Goal: Communication & Community: Answer question/provide support

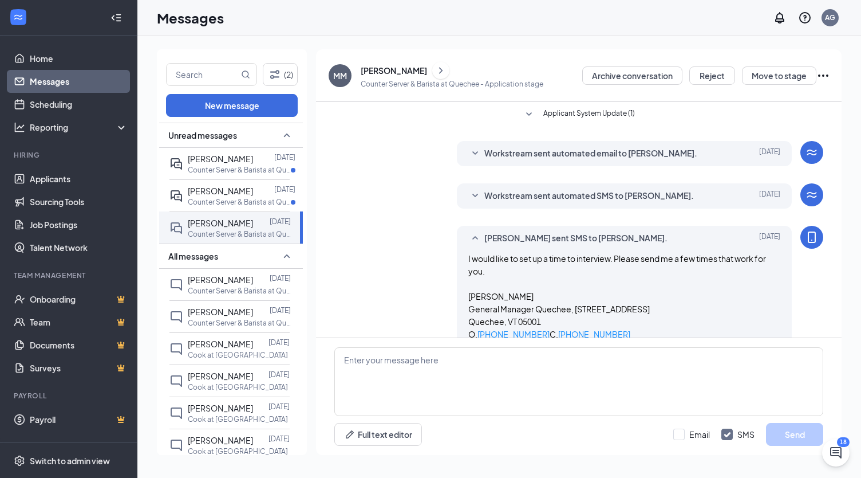
scroll to position [81, 0]
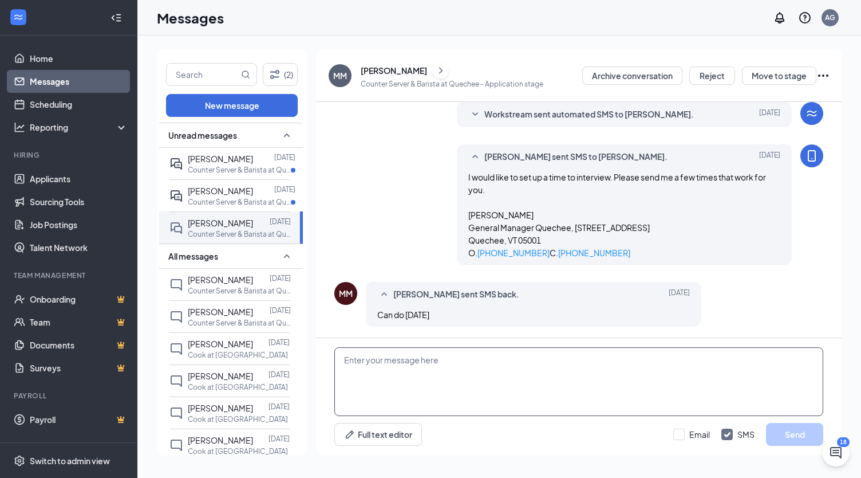
click at [396, 366] on textarea at bounding box center [578, 381] width 489 height 69
type textarea "How about [DATE] at 10am?"
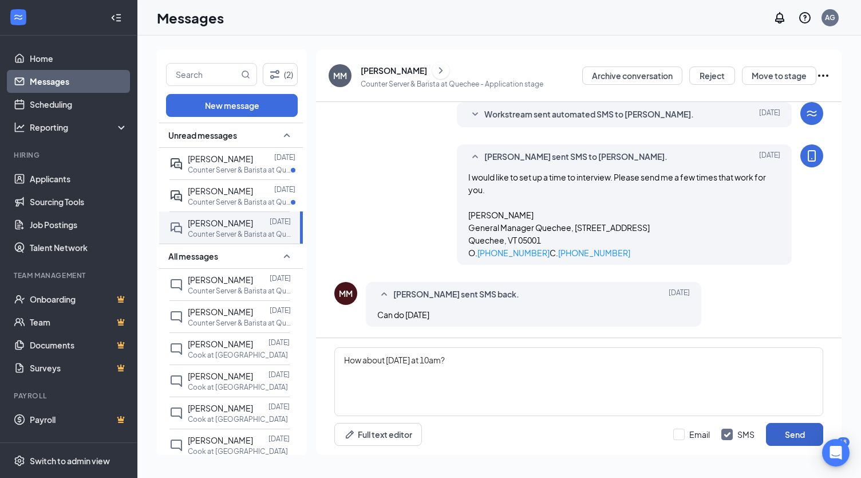
click at [782, 433] on button "Send" at bounding box center [794, 434] width 57 height 23
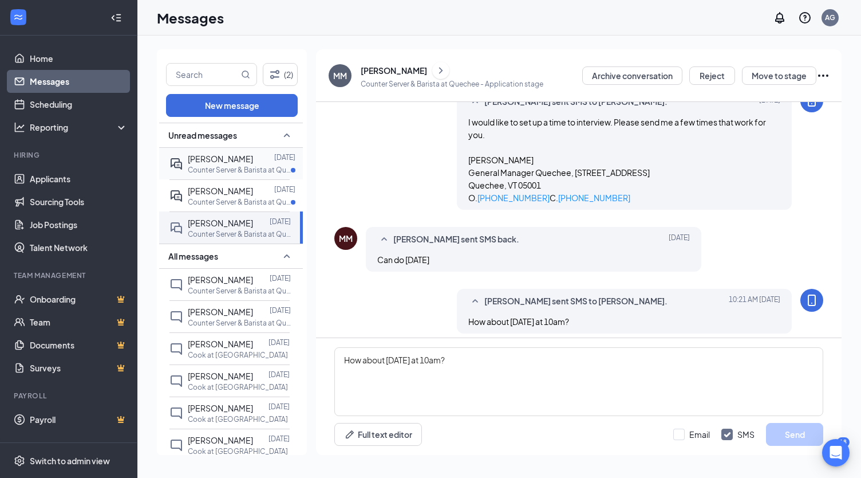
scroll to position [143, 0]
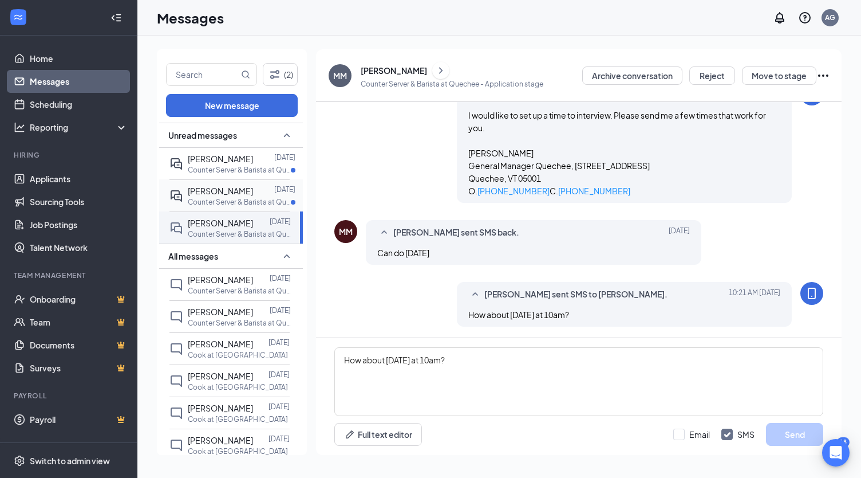
click at [228, 192] on span "[PERSON_NAME]" at bounding box center [220, 191] width 65 height 10
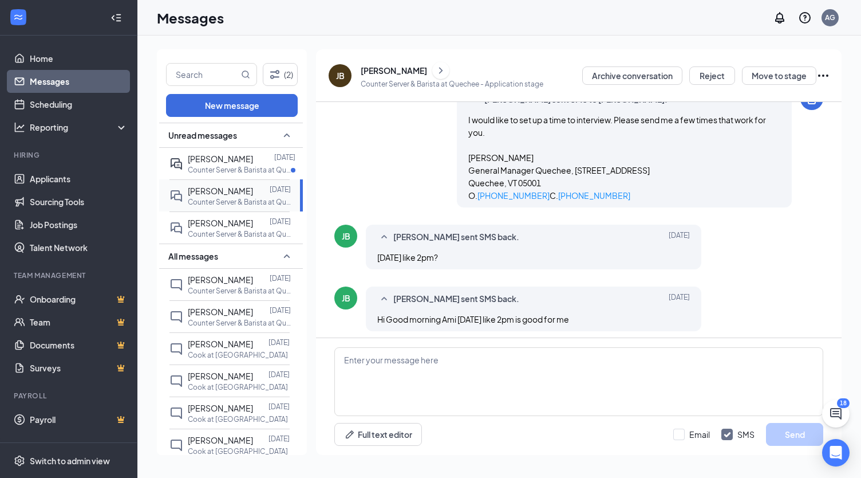
scroll to position [143, 0]
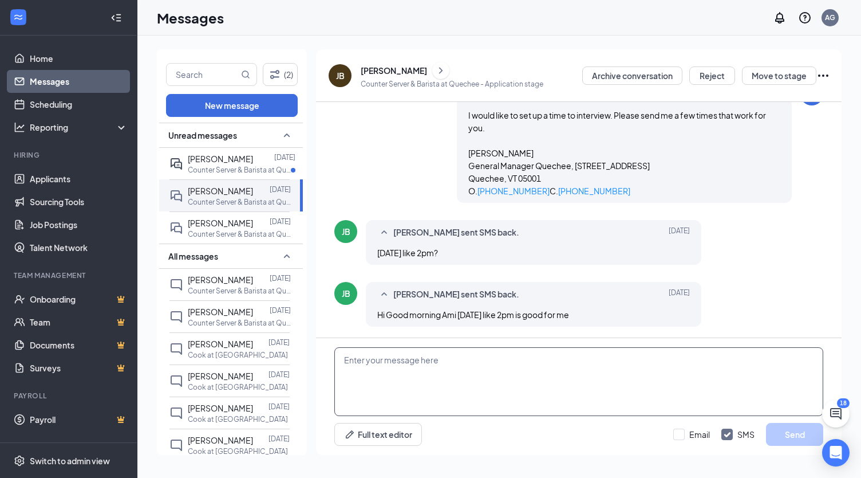
click at [412, 362] on textarea at bounding box center [578, 381] width 489 height 69
type textarea "S"
type textarea "Is there anytime during the week you can do? Weekends are very busy."
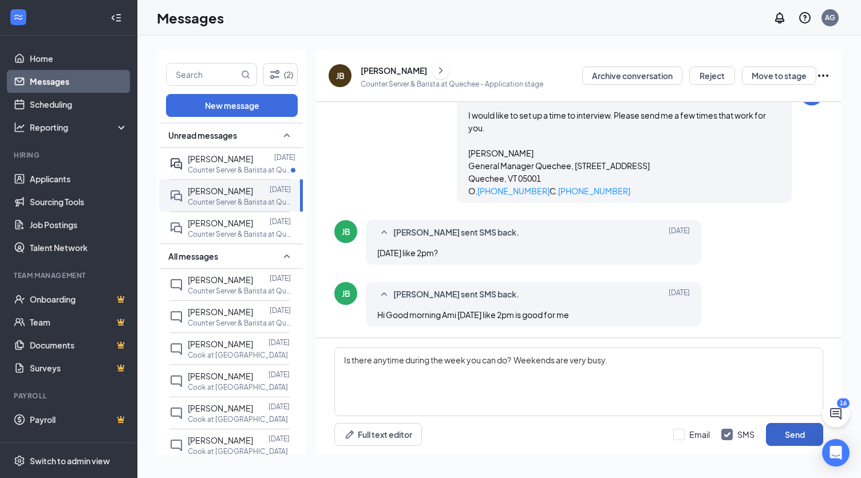
click at [788, 434] on button "Send" at bounding box center [794, 434] width 57 height 23
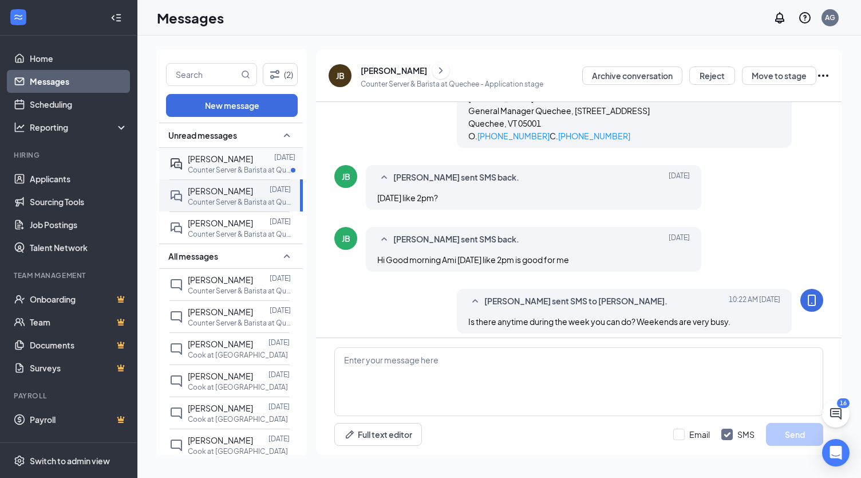
scroll to position [205, 0]
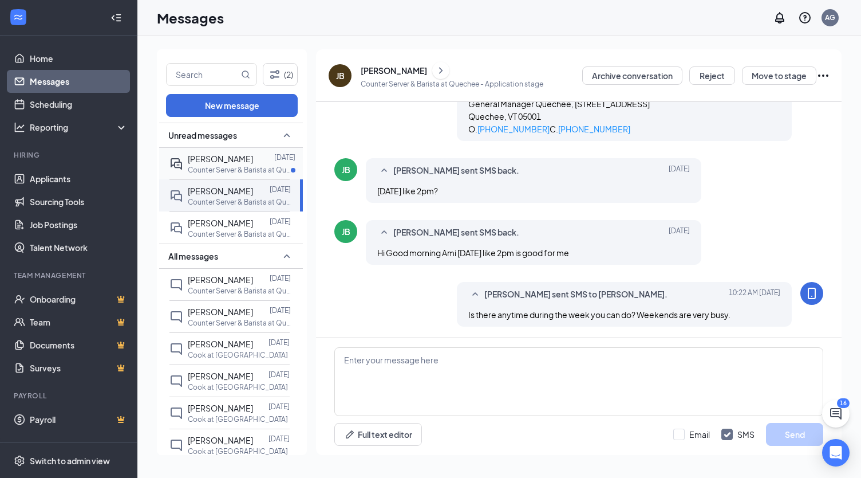
click at [253, 156] on div at bounding box center [263, 158] width 21 height 13
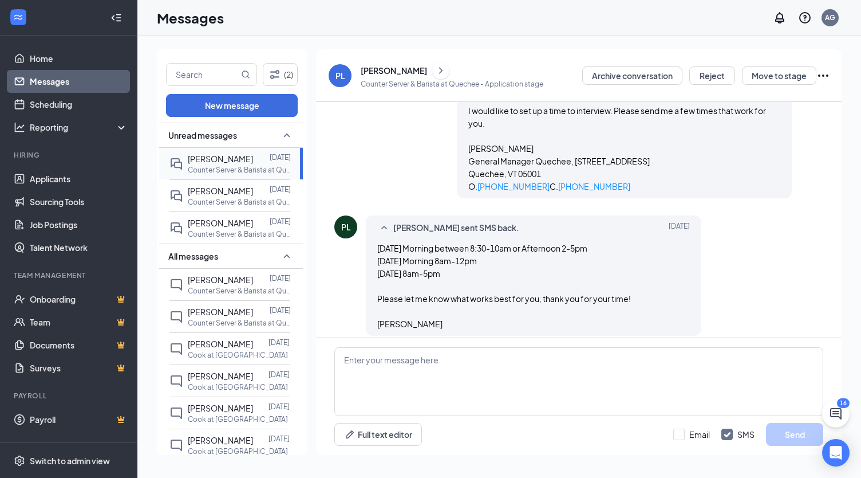
scroll to position [157, 0]
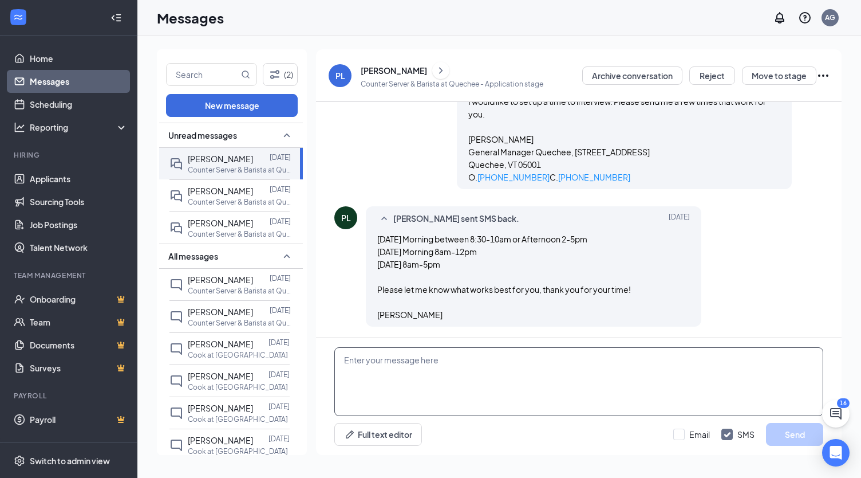
click at [385, 353] on textarea at bounding box center [578, 381] width 489 height 69
type textarea "W"
type textarea "[DATE] at 8am please."
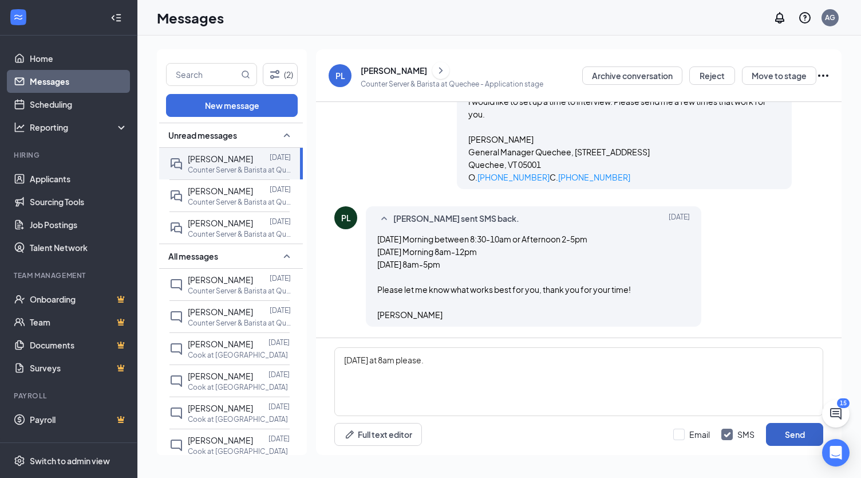
click at [788, 440] on button "Send" at bounding box center [794, 434] width 57 height 23
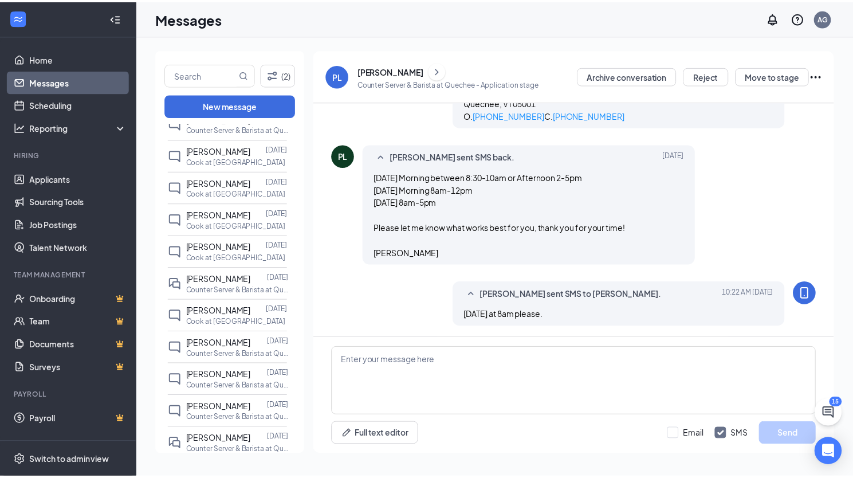
scroll to position [0, 0]
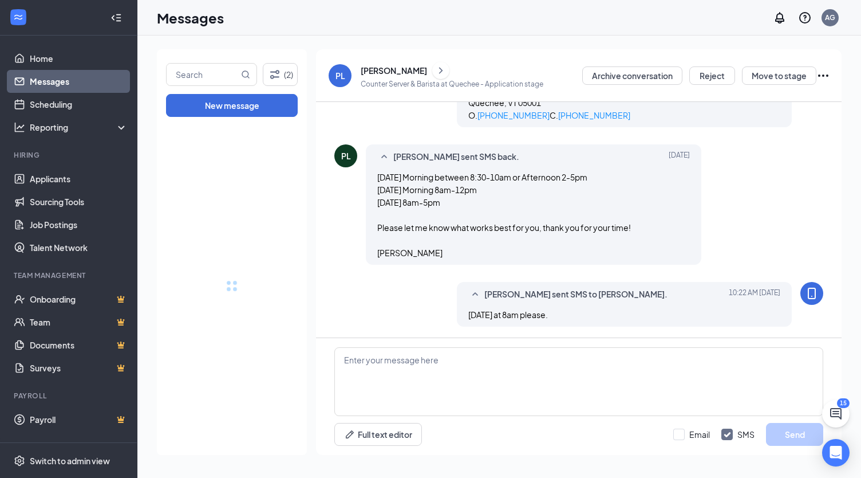
drag, startPoint x: 299, startPoint y: 262, endPoint x: 436, endPoint y: 36, distance: 264.1
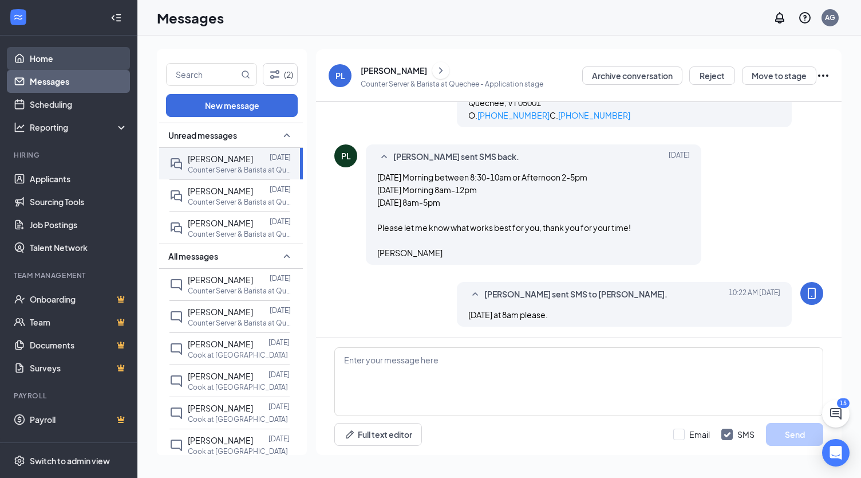
click at [44, 60] on link "Home" at bounding box center [79, 58] width 98 height 23
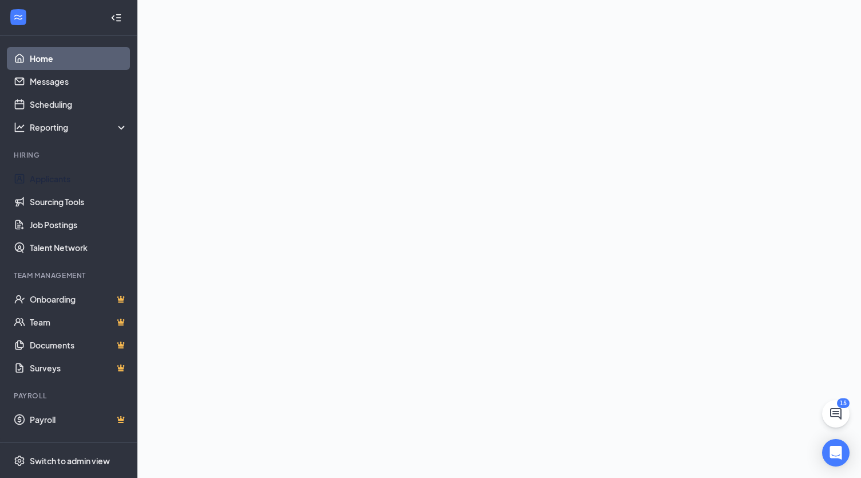
click at [58, 176] on link "Applicants" at bounding box center [79, 178] width 98 height 23
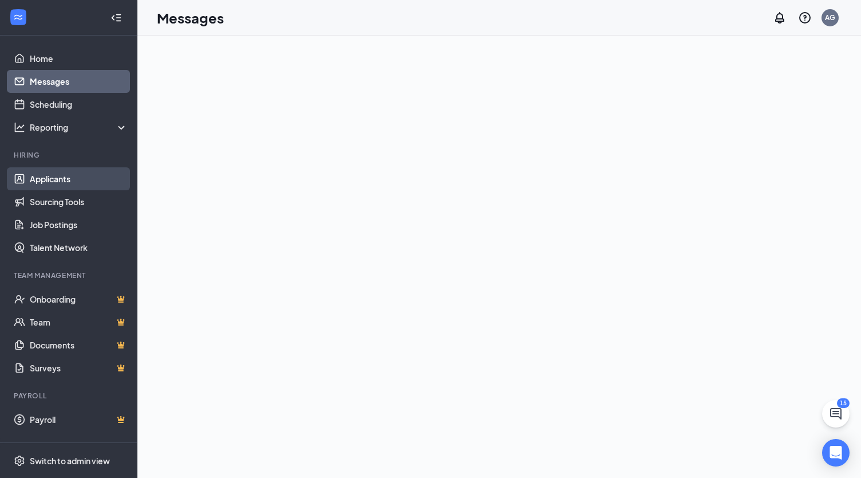
click at [58, 180] on link "Applicants" at bounding box center [79, 178] width 98 height 23
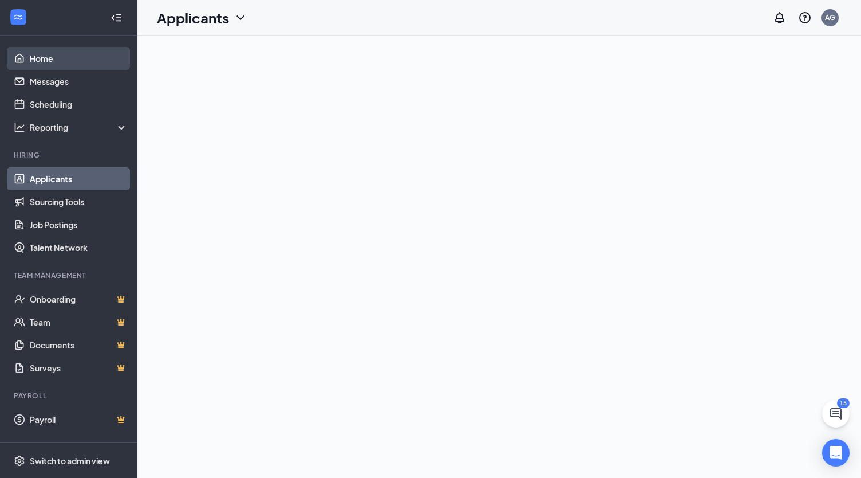
click at [46, 58] on link "Home" at bounding box center [79, 58] width 98 height 23
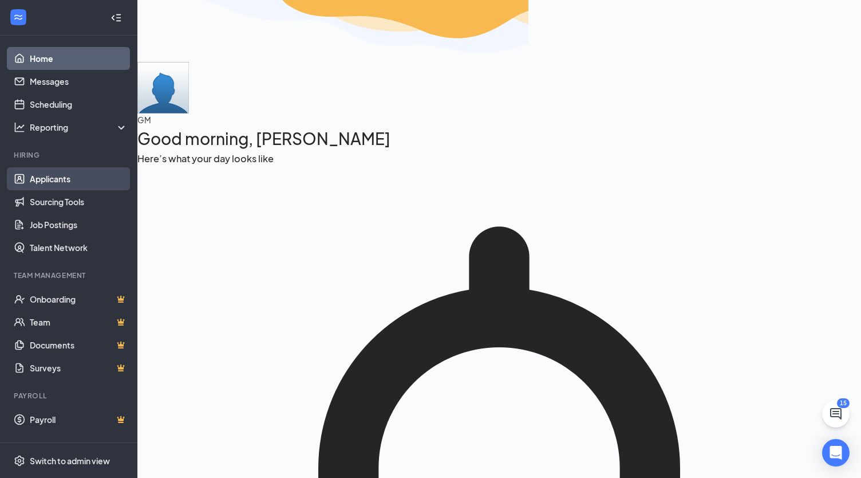
click at [42, 175] on link "Applicants" at bounding box center [79, 178] width 98 height 23
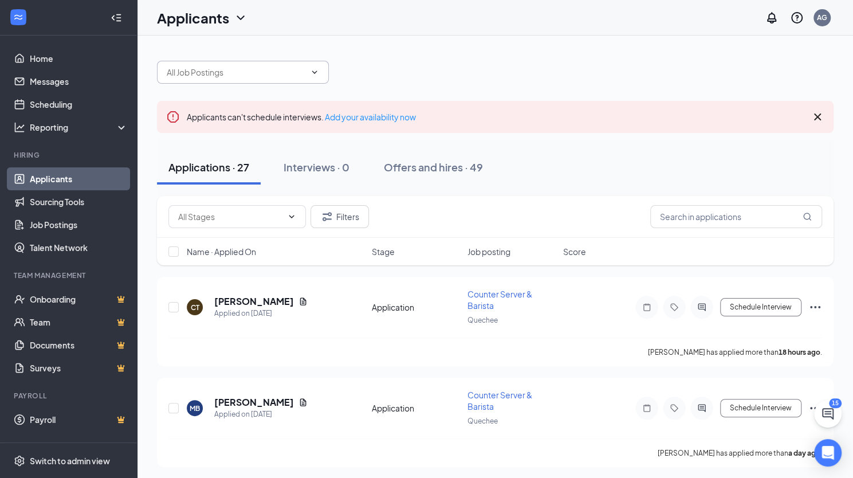
click at [196, 73] on input "text" at bounding box center [236, 72] width 139 height 13
type input "z"
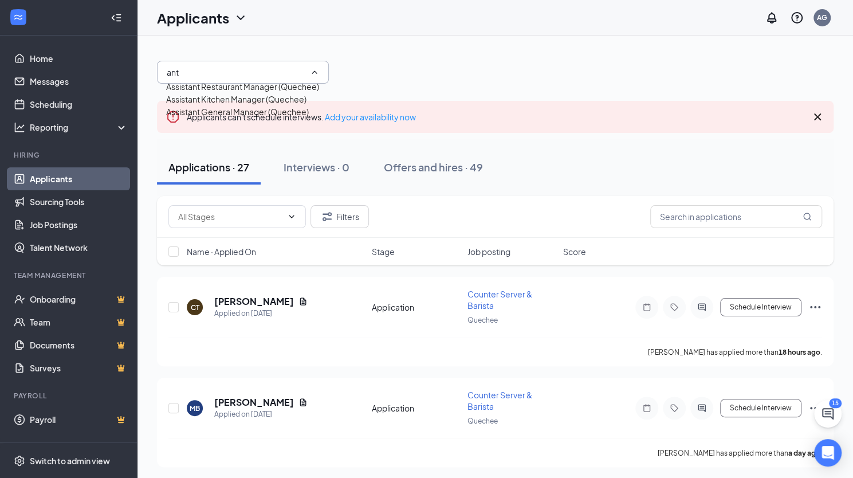
click at [196, 73] on input "ant" at bounding box center [236, 72] width 139 height 13
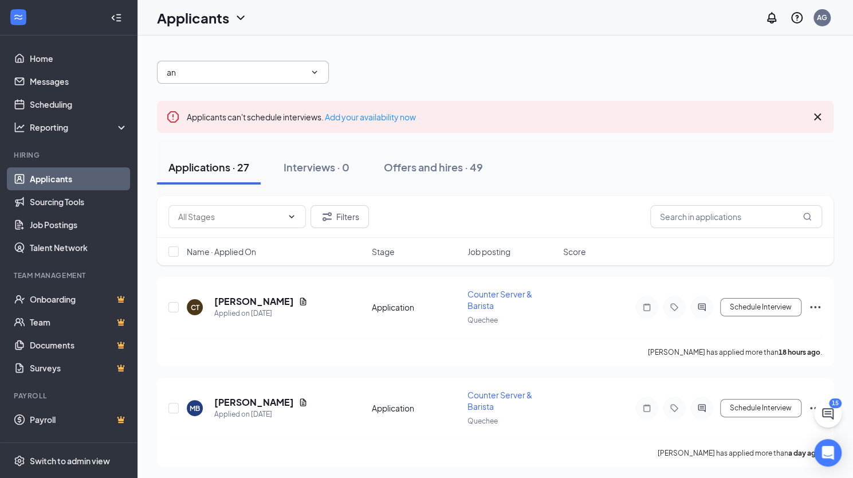
type input "a"
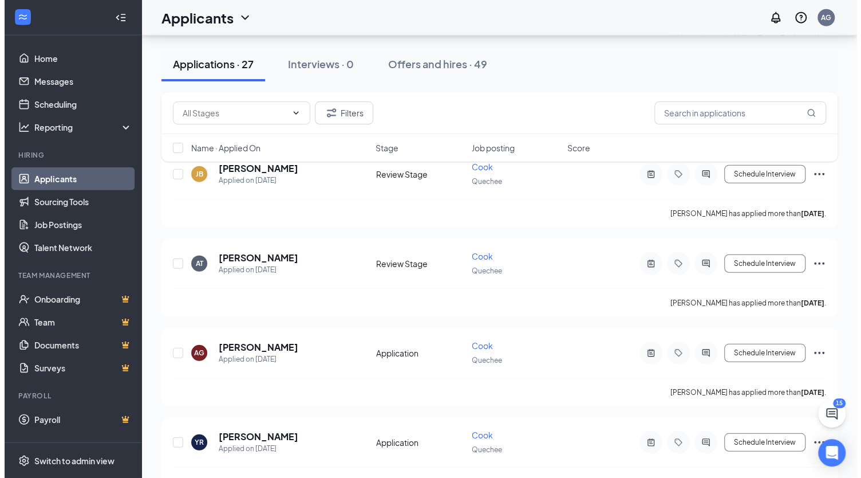
scroll to position [1660, 0]
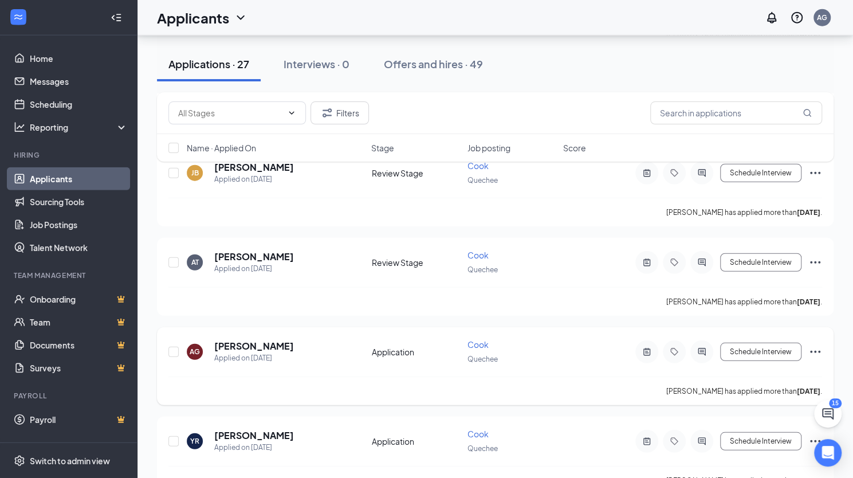
click at [277, 340] on h5 "[PERSON_NAME]" at bounding box center [254, 346] width 80 height 13
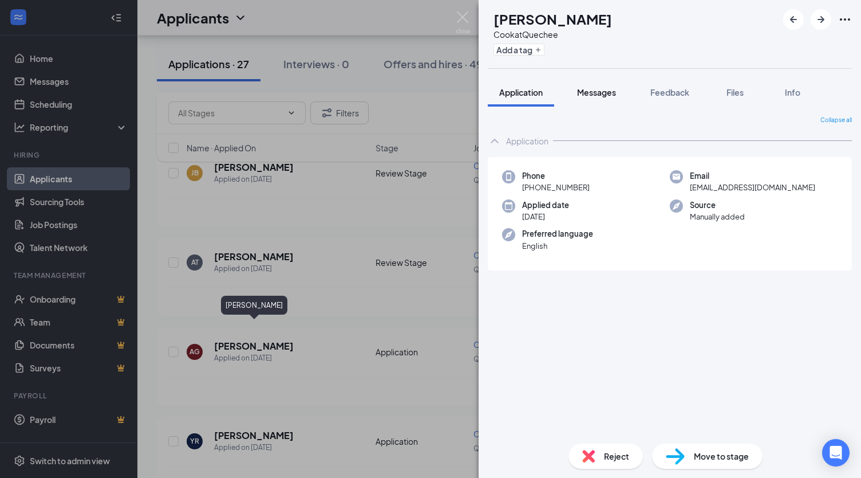
click at [611, 97] on div "Messages" at bounding box center [596, 91] width 39 height 11
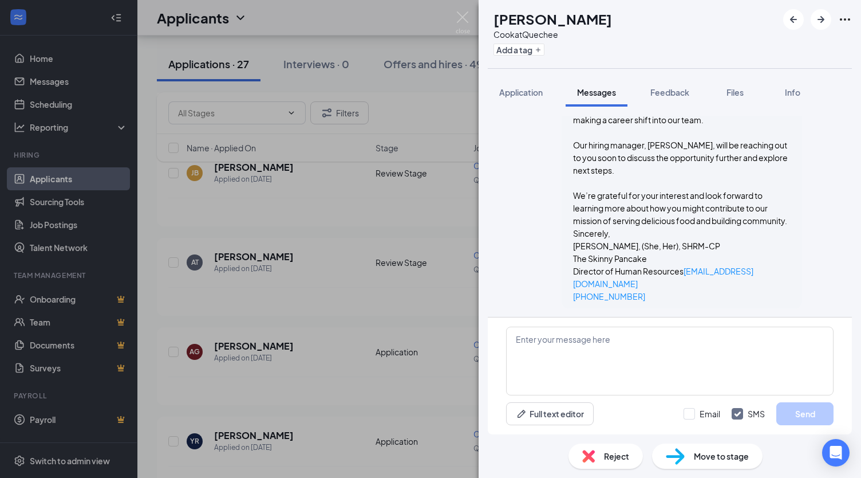
scroll to position [182, 0]
click at [532, 101] on button "Application" at bounding box center [521, 92] width 66 height 29
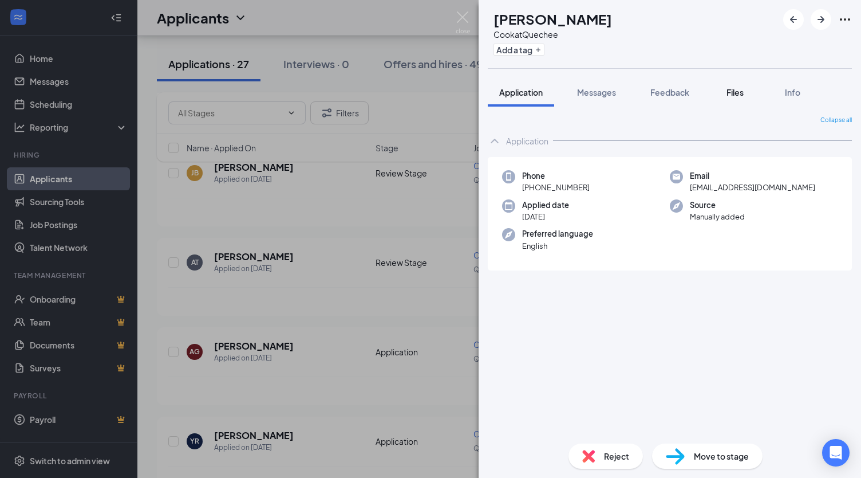
click at [741, 90] on span "Files" at bounding box center [735, 92] width 17 height 10
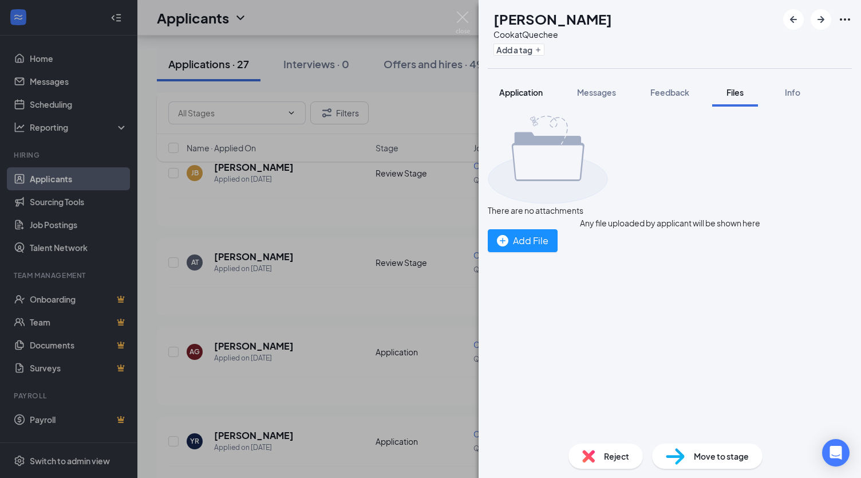
click at [531, 99] on button "Application" at bounding box center [521, 92] width 66 height 29
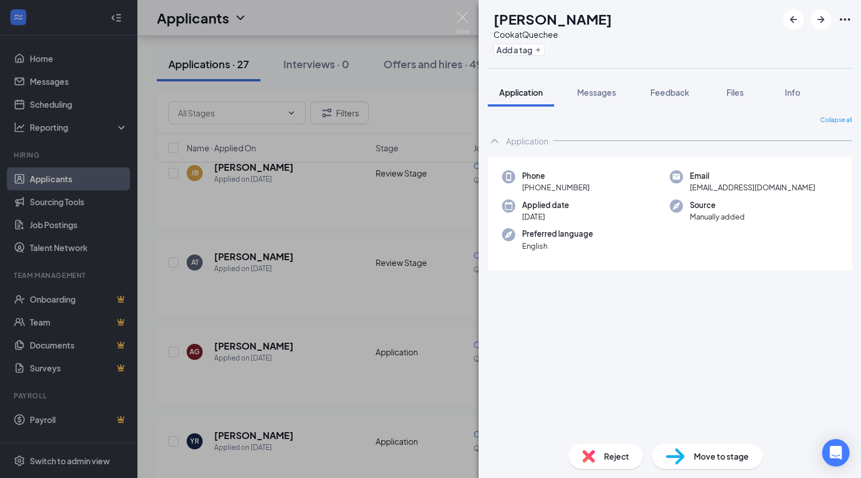
click at [467, 15] on img at bounding box center [463, 22] width 14 height 22
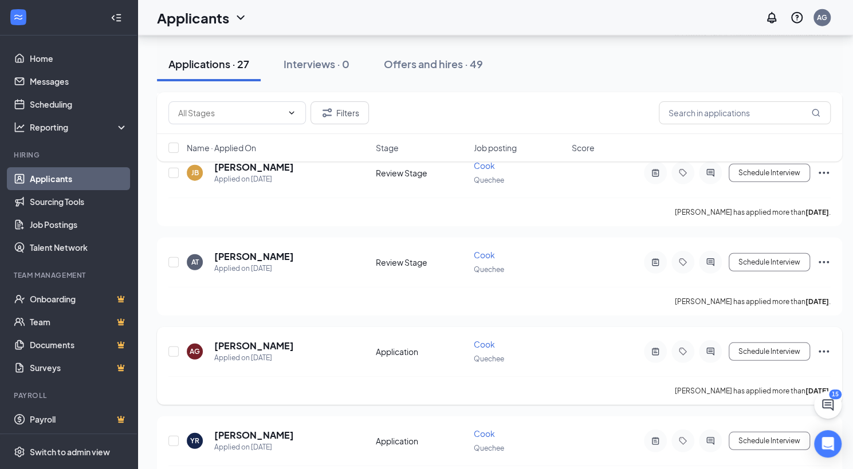
click at [709, 341] on div at bounding box center [710, 351] width 23 height 23
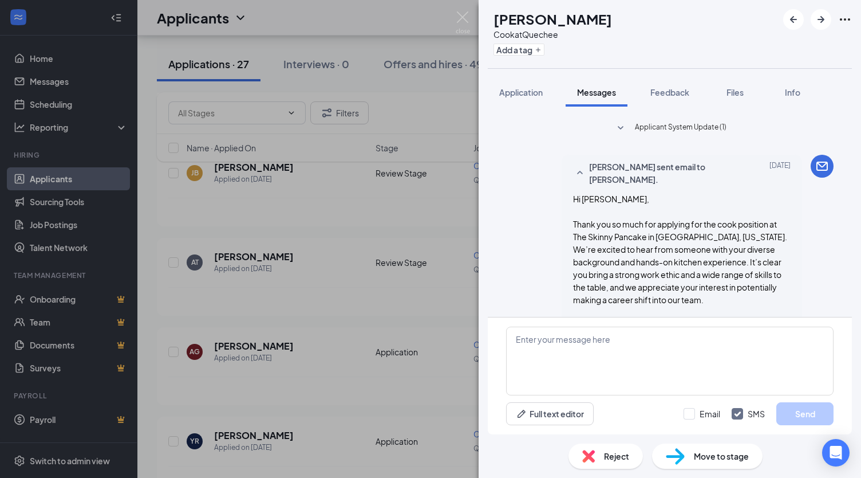
click at [464, 18] on img at bounding box center [463, 22] width 14 height 22
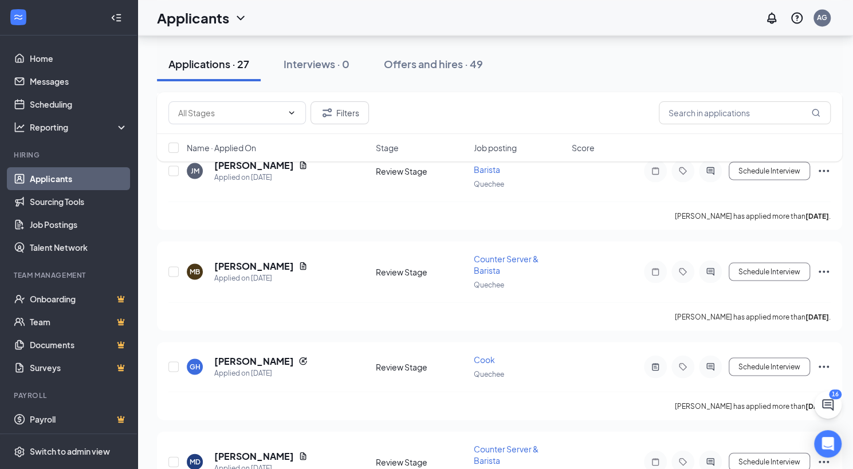
scroll to position [1189, 0]
click at [723, 116] on input "text" at bounding box center [744, 112] width 172 height 23
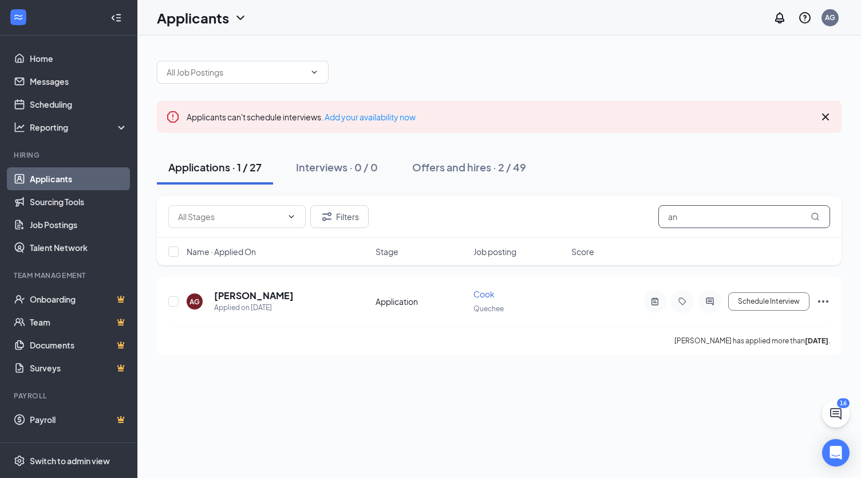
type input "a"
type input "n"
type input "[PERSON_NAME]"
click at [486, 174] on button "Offers and hires · 0 / 49" at bounding box center [470, 167] width 138 height 34
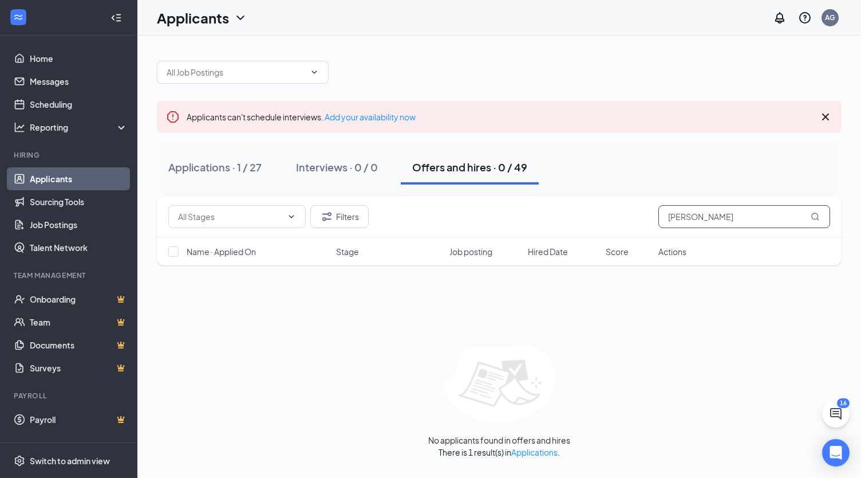
click at [704, 212] on input "[PERSON_NAME]" at bounding box center [744, 216] width 172 height 23
click at [50, 61] on link "Home" at bounding box center [79, 58] width 98 height 23
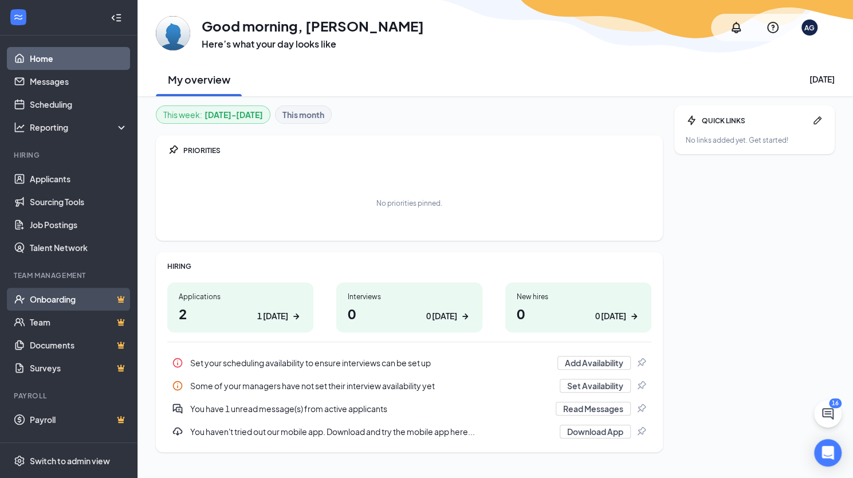
click at [65, 302] on link "Onboarding" at bounding box center [79, 298] width 98 height 23
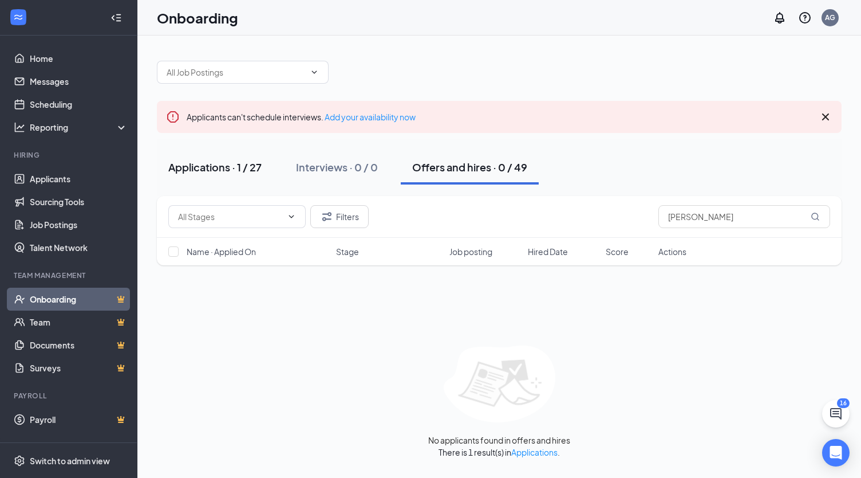
click at [240, 172] on div "Applications · 1 / 27" at bounding box center [214, 167] width 93 height 14
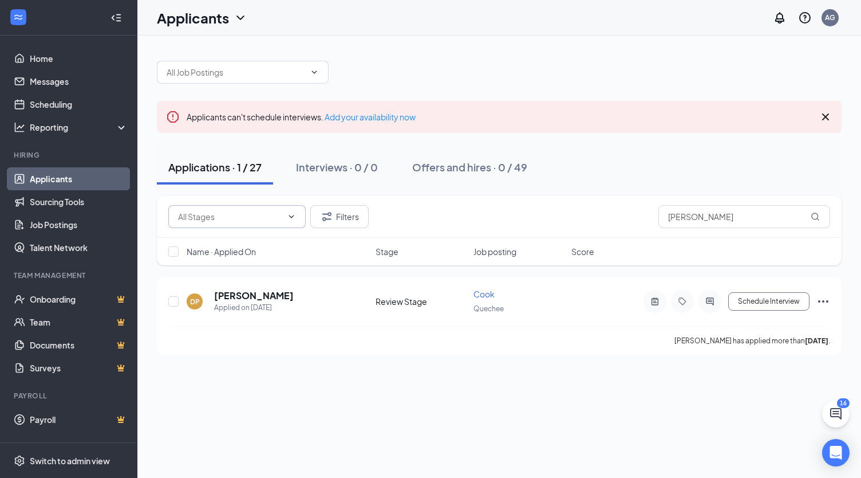
click at [243, 218] on input "text" at bounding box center [230, 216] width 104 height 13
click at [247, 217] on input "text" at bounding box center [230, 216] width 104 height 13
click at [721, 221] on input "[PERSON_NAME]" at bounding box center [744, 216] width 172 height 23
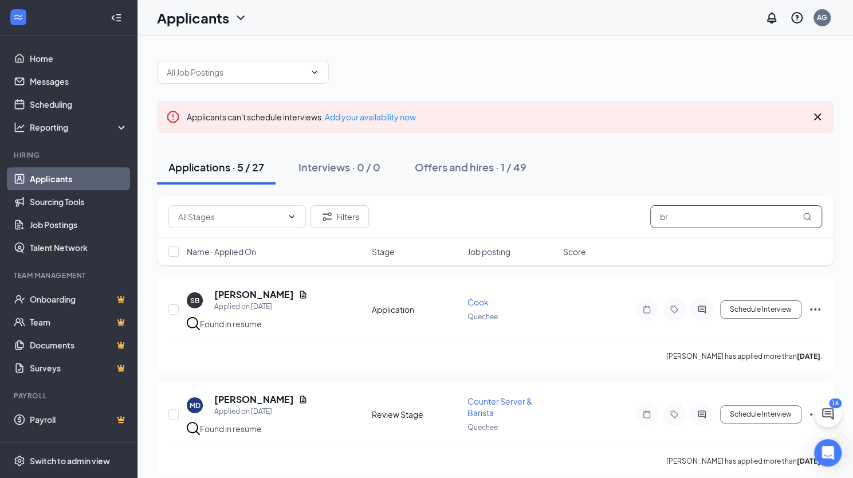
type input "b"
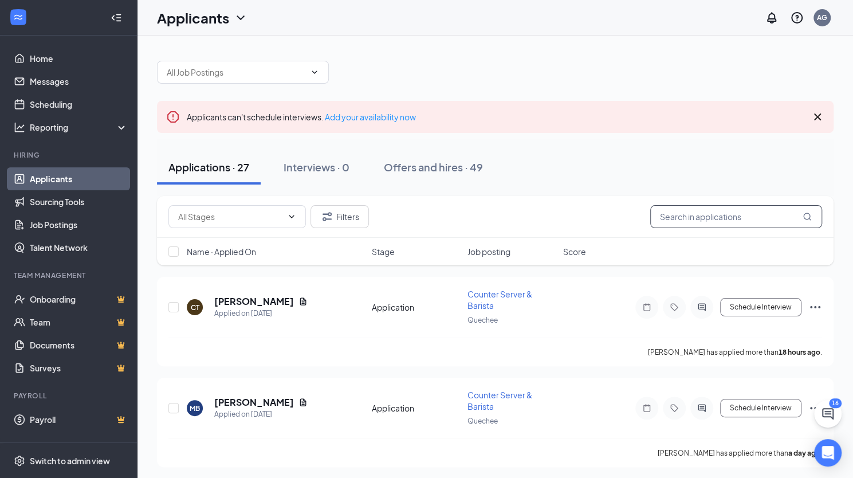
click at [743, 214] on input "text" at bounding box center [736, 216] width 172 height 23
click at [740, 213] on input "text" at bounding box center [736, 216] width 172 height 23
click at [55, 56] on link "Home" at bounding box center [79, 58] width 98 height 23
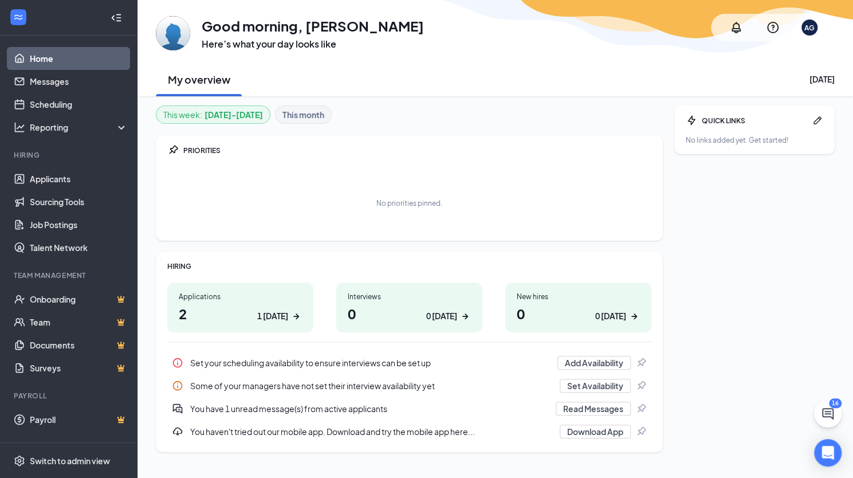
click at [297, 113] on b "This month" at bounding box center [303, 114] width 42 height 13
click at [235, 306] on h1 "27 1 [DATE]" at bounding box center [240, 312] width 123 height 19
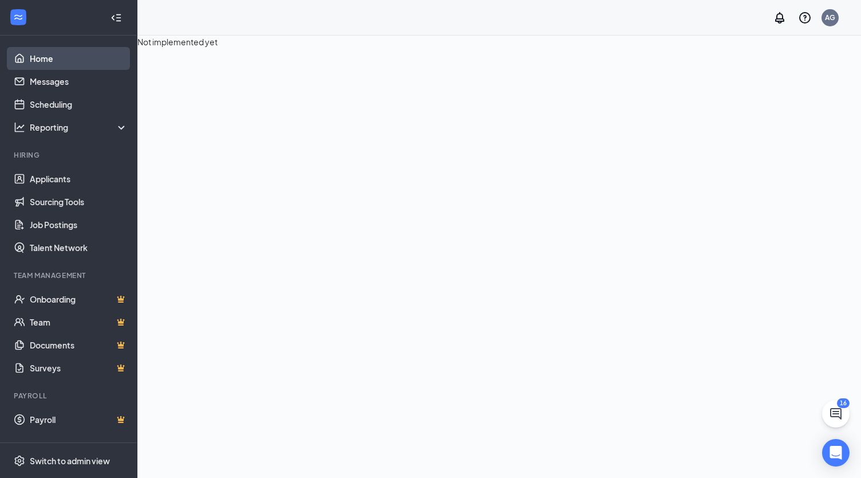
click at [44, 52] on link "Home" at bounding box center [79, 58] width 98 height 23
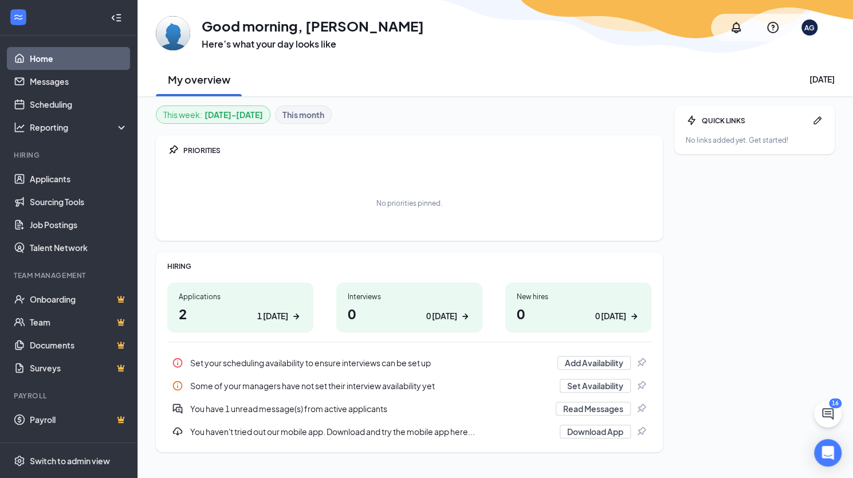
click at [44, 52] on link "Home" at bounding box center [79, 58] width 98 height 23
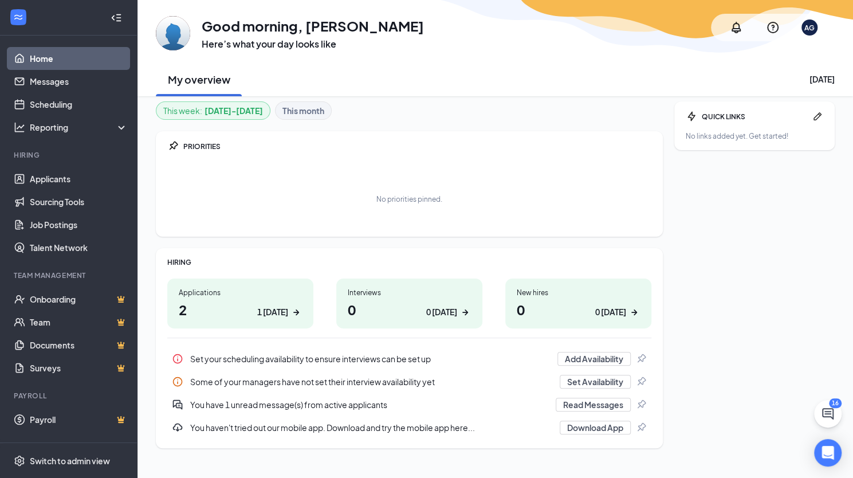
scroll to position [5, 0]
click at [58, 175] on link "Applicants" at bounding box center [79, 178] width 98 height 23
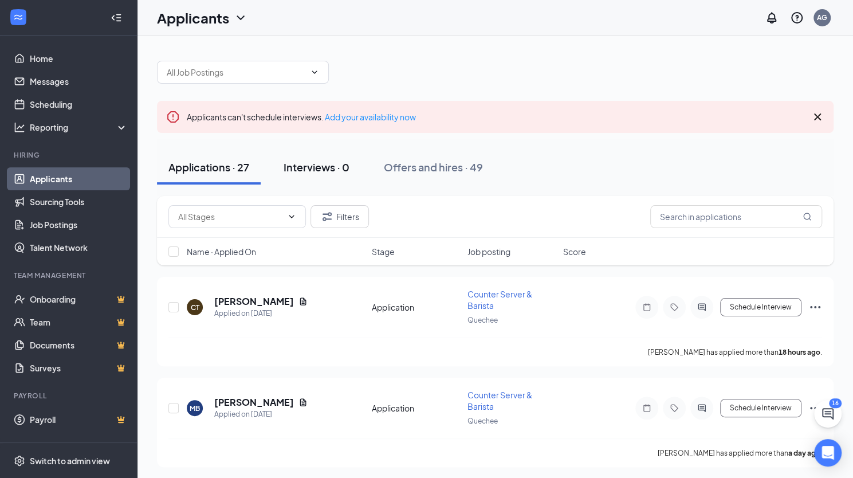
click at [325, 169] on div "Interviews · 0" at bounding box center [316, 167] width 66 height 14
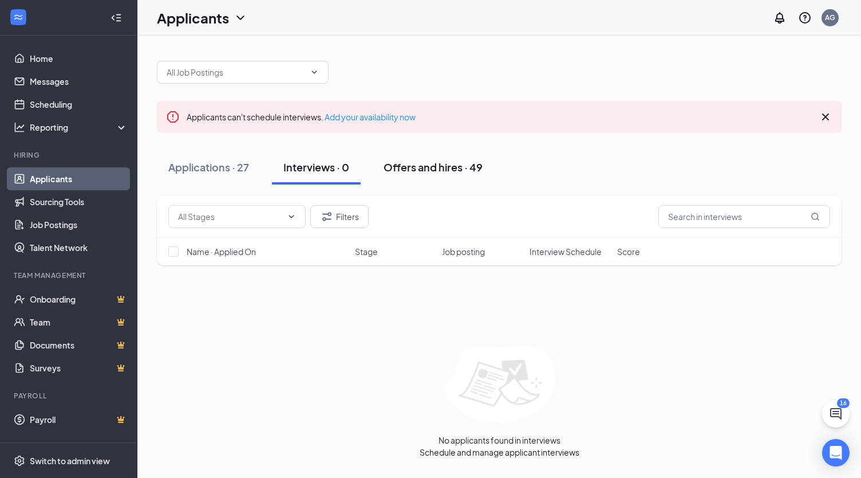
click at [420, 172] on div "Offers and hires · 49" at bounding box center [433, 167] width 99 height 14
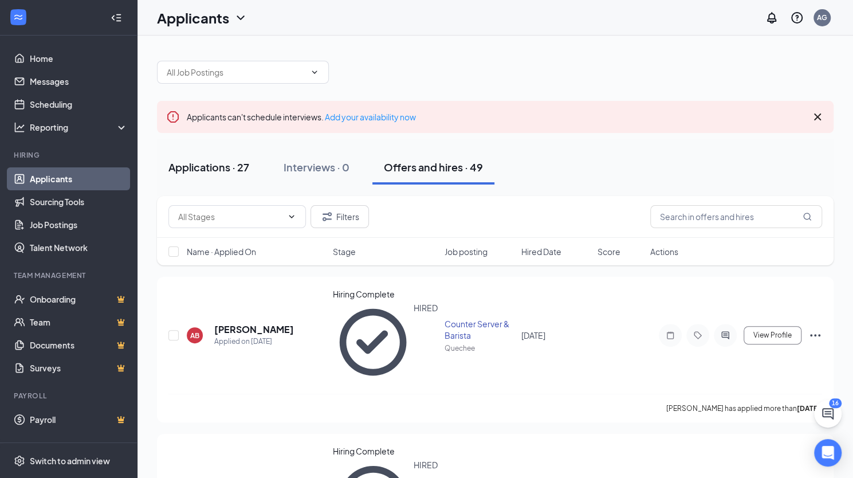
click at [238, 163] on div "Applications · 27" at bounding box center [208, 167] width 81 height 14
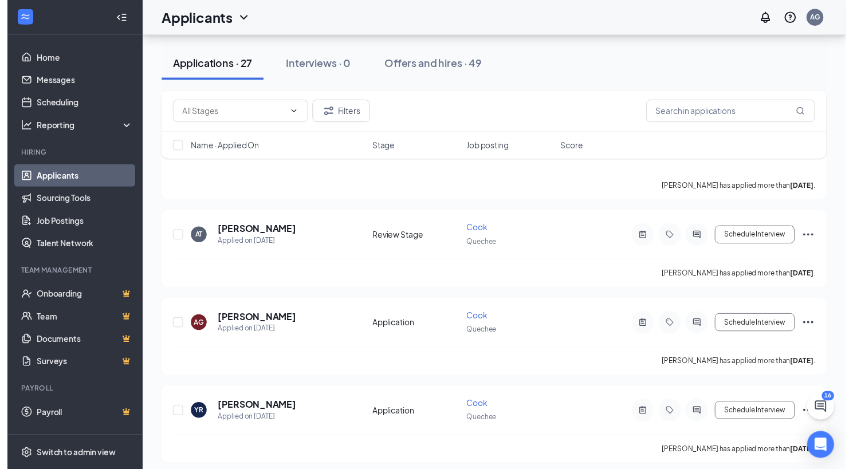
scroll to position [1684, 0]
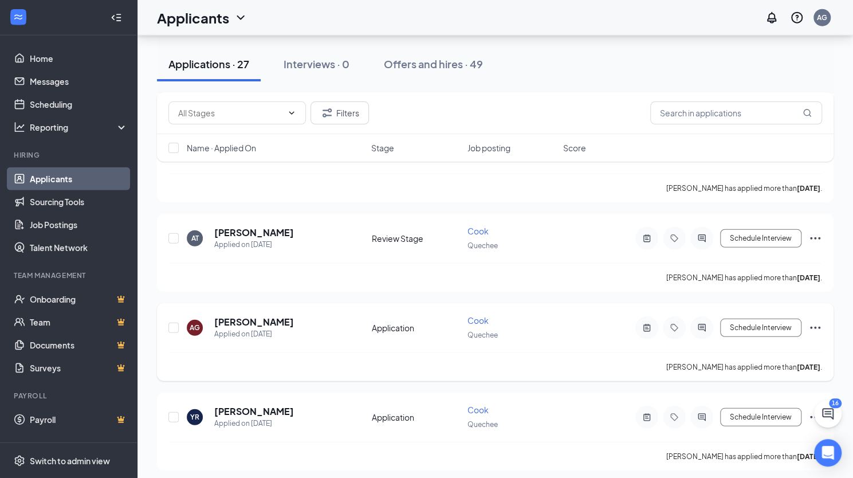
click at [294, 315] on h5 "[PERSON_NAME]" at bounding box center [254, 321] width 80 height 13
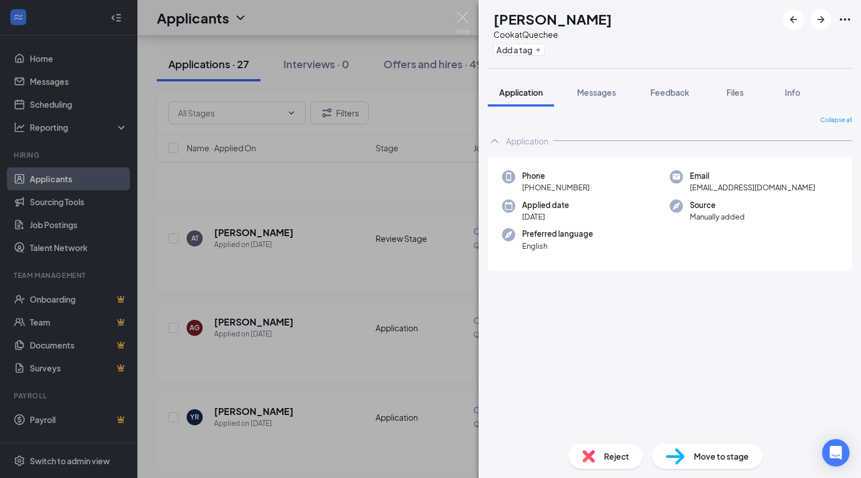
click at [562, 274] on div "Phone [PHONE_NUMBER] Email [EMAIL_ADDRESS][DOMAIN_NAME] Applied date [DATE] Sou…" at bounding box center [670, 216] width 364 height 119
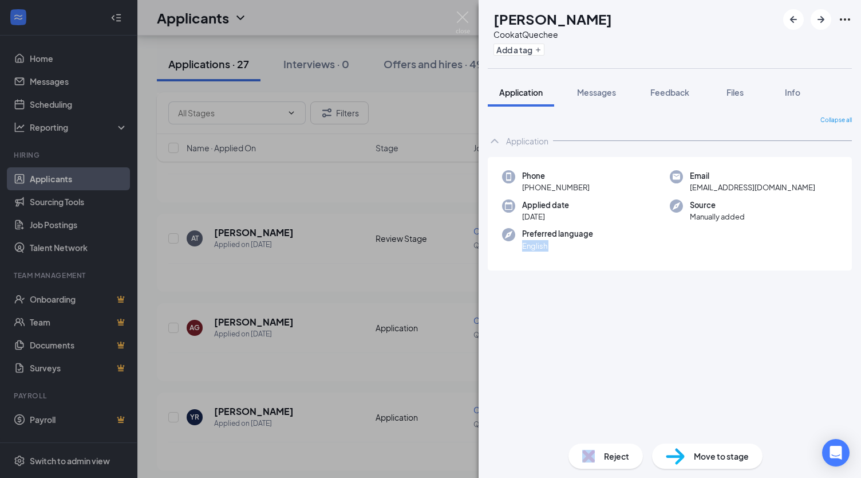
click at [562, 274] on div "Phone [PHONE_NUMBER] Email [EMAIL_ADDRESS][DOMAIN_NAME] Applied date [DATE] Sou…" at bounding box center [670, 216] width 364 height 119
click at [562, 278] on div "Collapse all Application Phone [PHONE_NUMBER] Email [EMAIL_ADDRESS][DOMAIN_NAME…" at bounding box center [670, 275] width 364 height 318
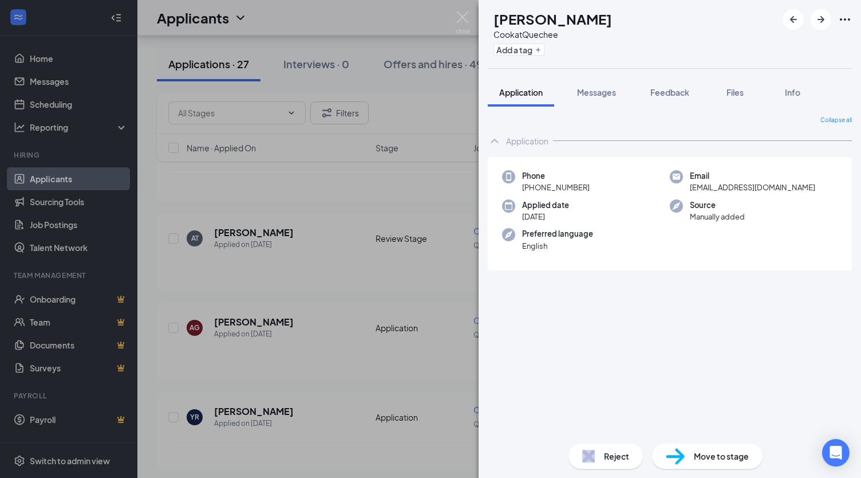
click at [562, 278] on div "Collapse all Application Phone [PHONE_NUMBER] Email [EMAIL_ADDRESS][DOMAIN_NAME…" at bounding box center [670, 275] width 364 height 318
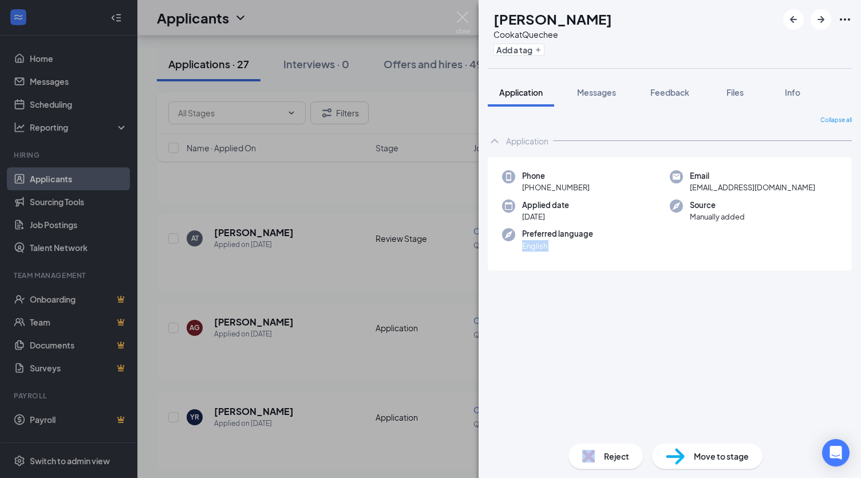
click at [559, 282] on div "Collapse all Application Phone [PHONE_NUMBER] Email [EMAIL_ADDRESS][DOMAIN_NAME…" at bounding box center [670, 275] width 364 height 318
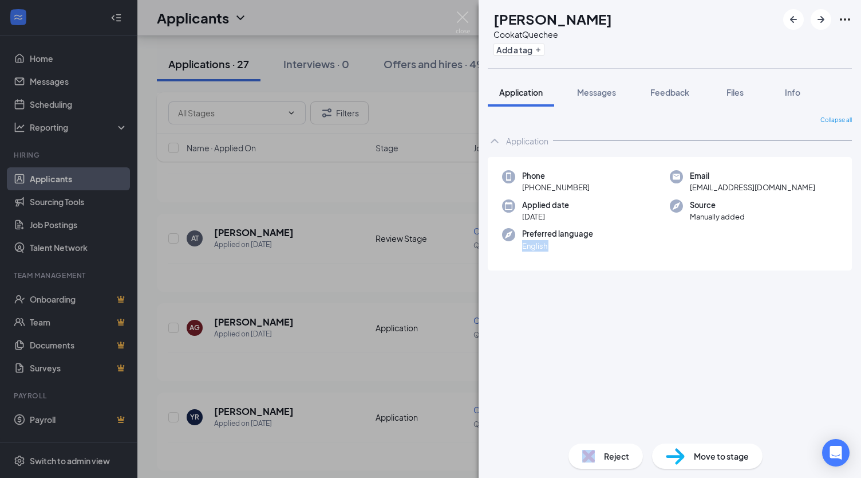
click at [559, 282] on div "Collapse all Application Phone [PHONE_NUMBER] Email [EMAIL_ADDRESS][DOMAIN_NAME…" at bounding box center [670, 275] width 364 height 318
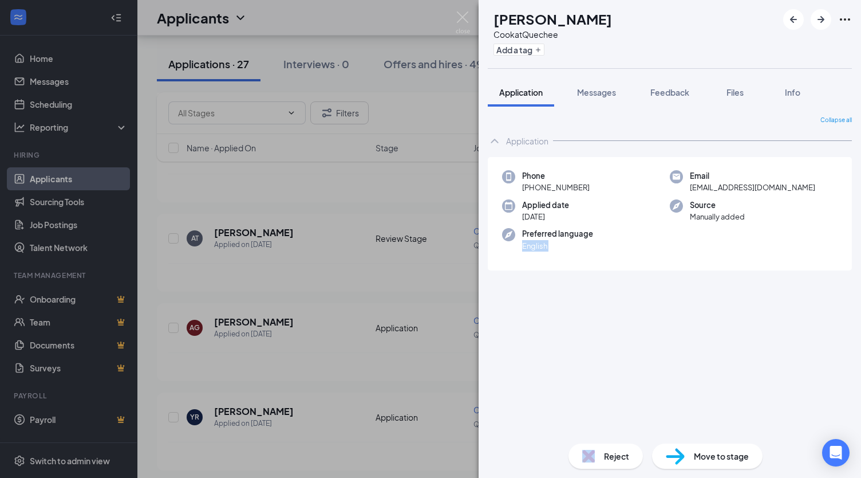
click at [559, 282] on div "Collapse all Application Phone [PHONE_NUMBER] Email [EMAIL_ADDRESS][DOMAIN_NAME…" at bounding box center [670, 275] width 364 height 318
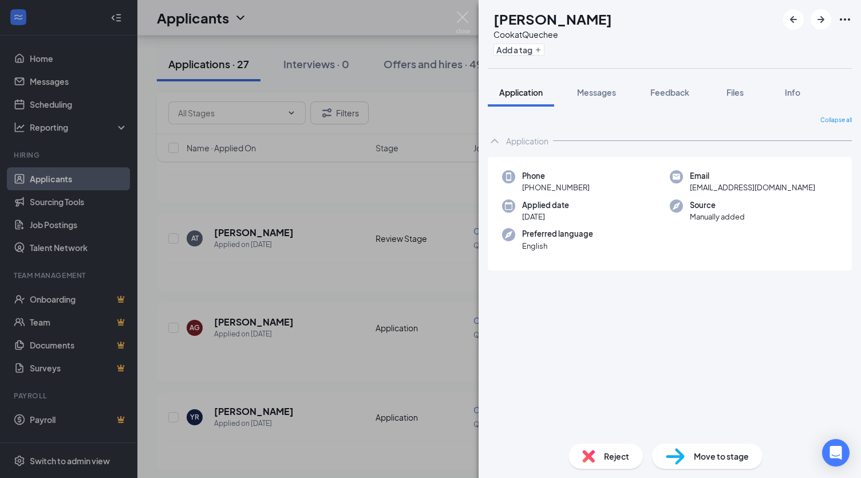
click at [557, 289] on div "Collapse all Application Phone [PHONE_NUMBER] Email [EMAIL_ADDRESS][DOMAIN_NAME…" at bounding box center [670, 275] width 364 height 318
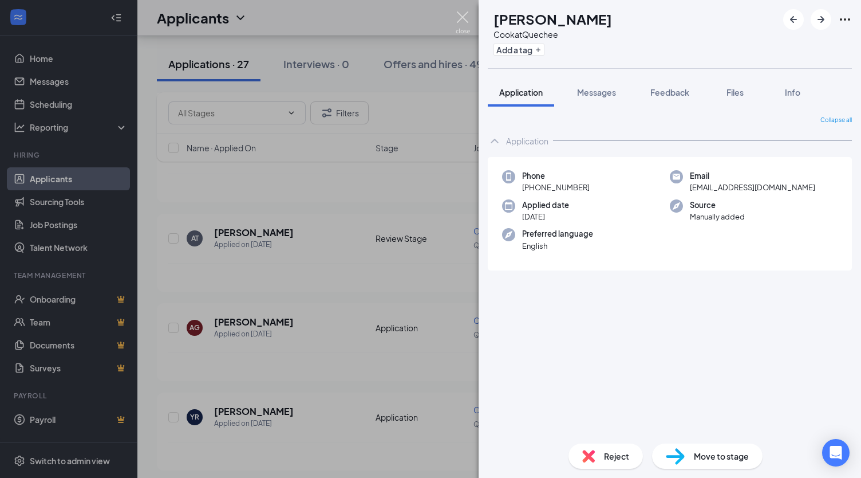
click at [464, 18] on img at bounding box center [463, 22] width 14 height 22
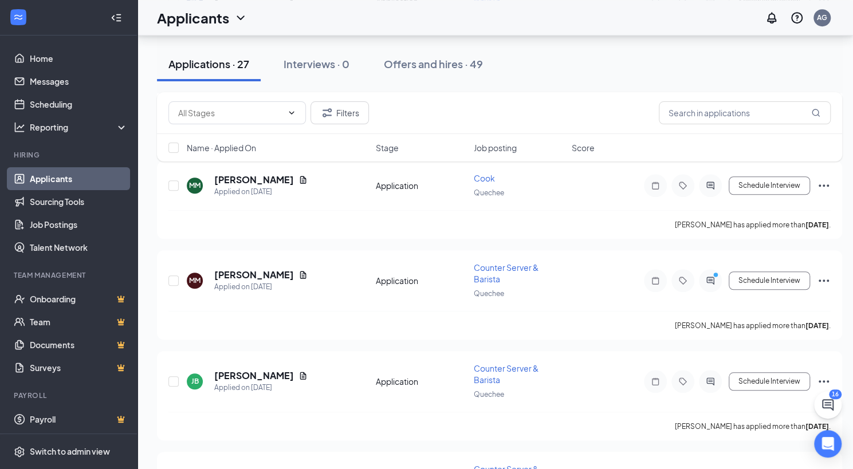
scroll to position [285, 0]
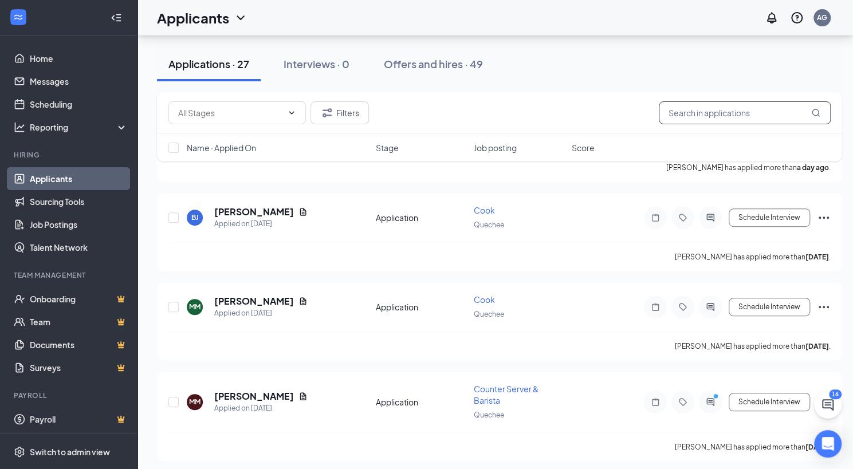
click at [736, 113] on input "text" at bounding box center [744, 112] width 172 height 23
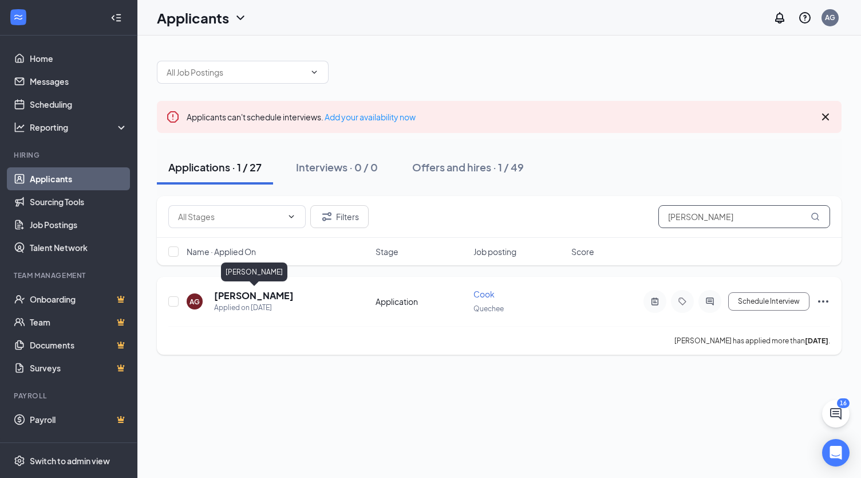
type input "[PERSON_NAME]"
click at [275, 291] on h5 "[PERSON_NAME]" at bounding box center [254, 295] width 80 height 13
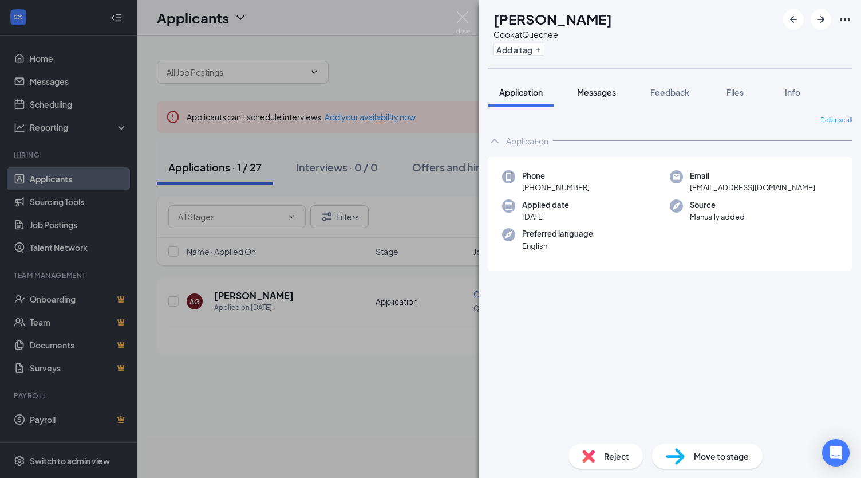
click at [590, 93] on span "Messages" at bounding box center [596, 92] width 39 height 10
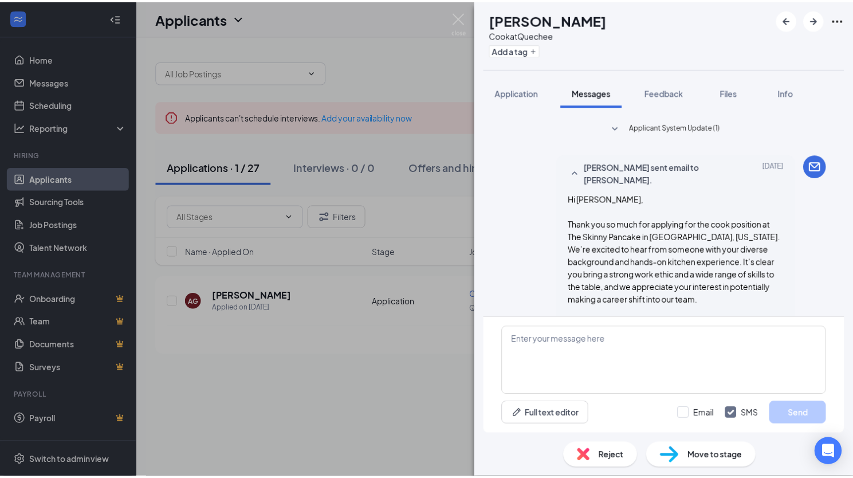
scroll to position [182, 0]
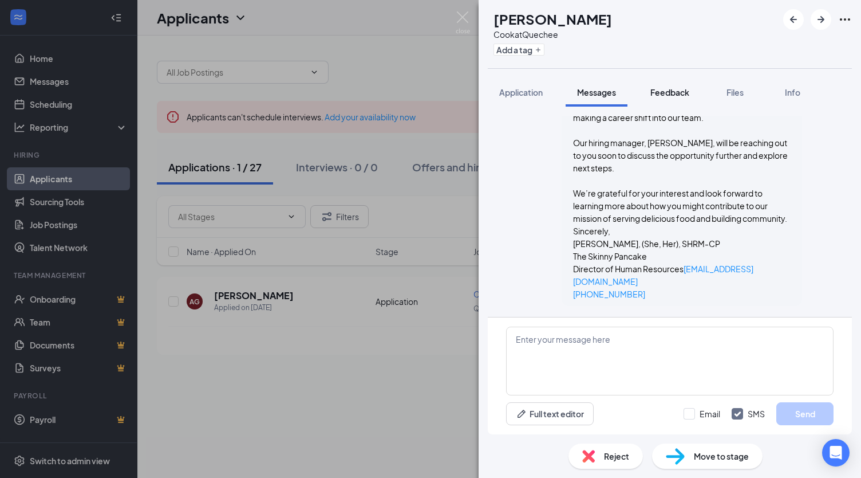
click at [679, 88] on span "Feedback" at bounding box center [669, 92] width 39 height 10
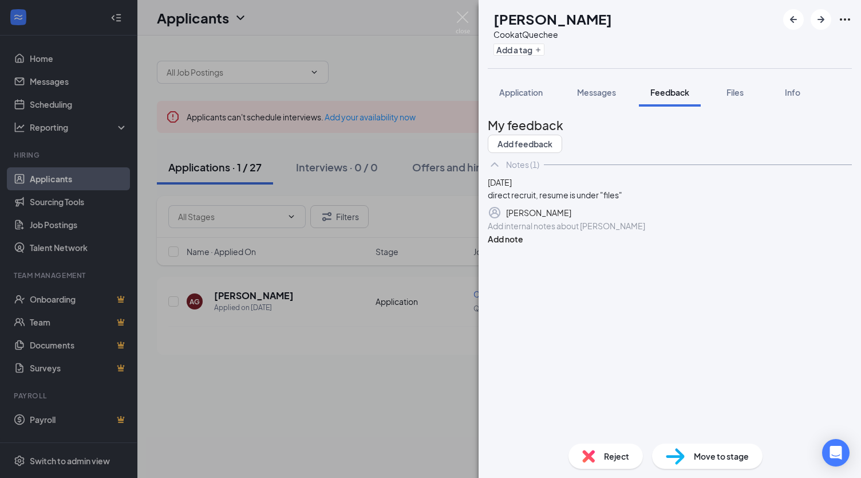
click at [461, 14] on img at bounding box center [463, 22] width 14 height 22
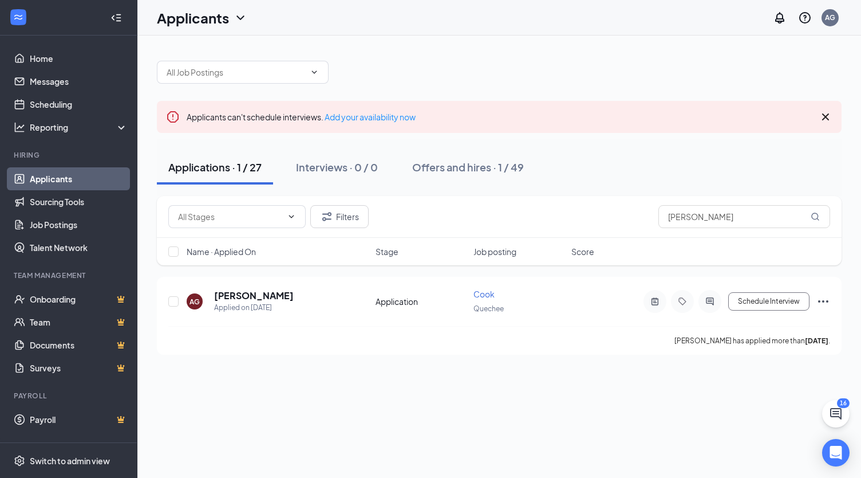
click at [590, 93] on div "Applicants can't schedule interviews. Add your availability now Applications · …" at bounding box center [499, 201] width 685 height 305
click at [826, 116] on icon "Cross" at bounding box center [825, 116] width 7 height 7
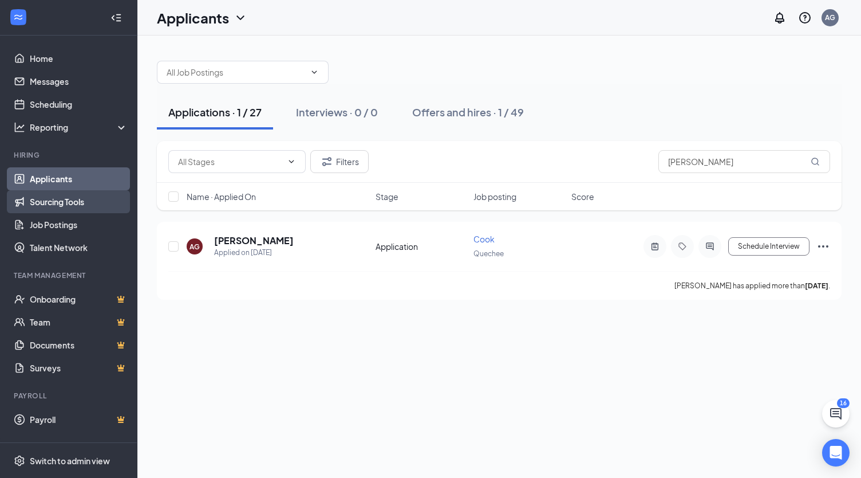
click at [62, 196] on link "Sourcing Tools" at bounding box center [79, 201] width 98 height 23
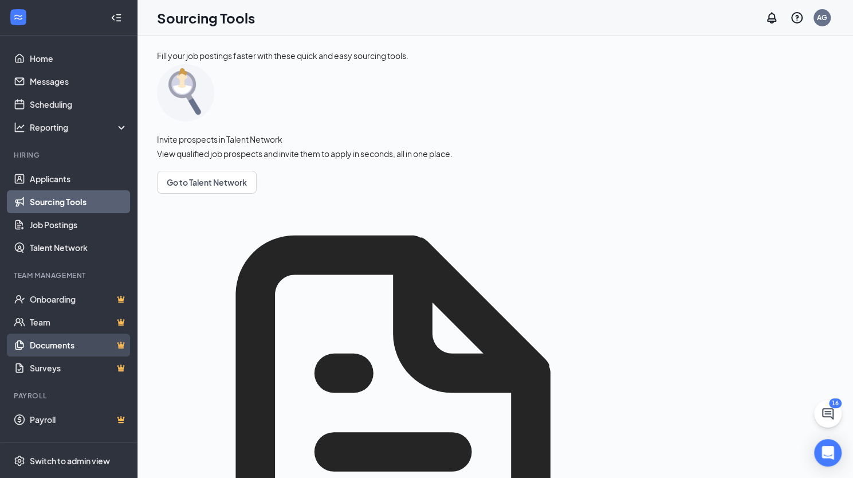
click at [64, 342] on link "Documents" at bounding box center [79, 344] width 98 height 23
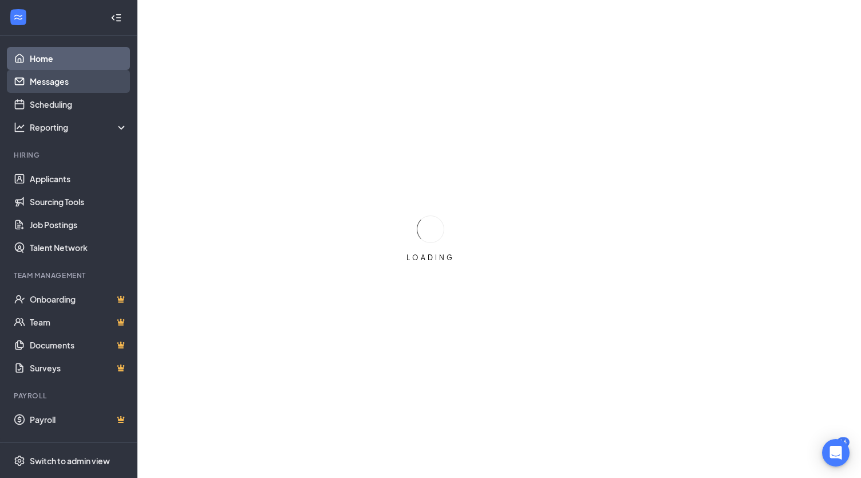
click at [61, 81] on link "Messages" at bounding box center [79, 81] width 98 height 23
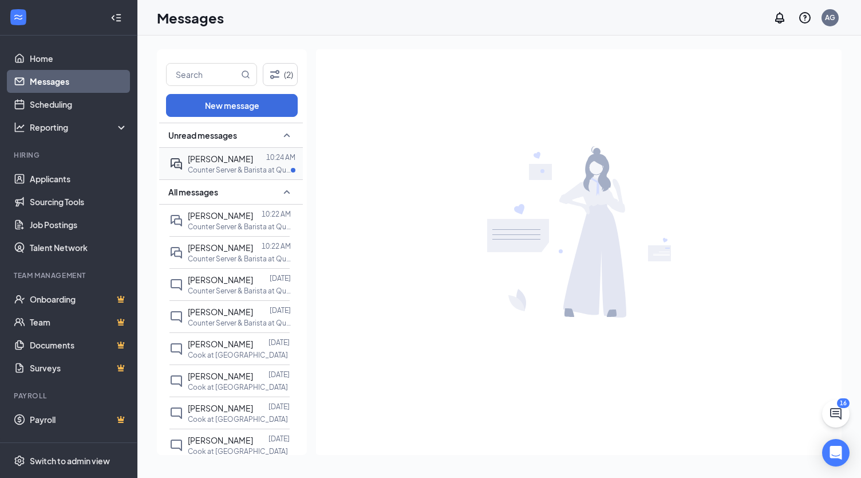
click at [225, 171] on p "Counter Server & Barista at Quechee" at bounding box center [239, 170] width 103 height 10
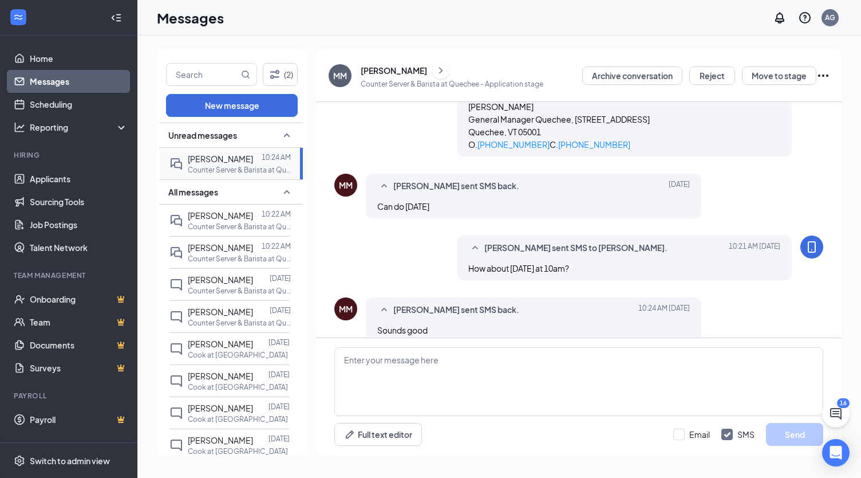
scroll to position [205, 0]
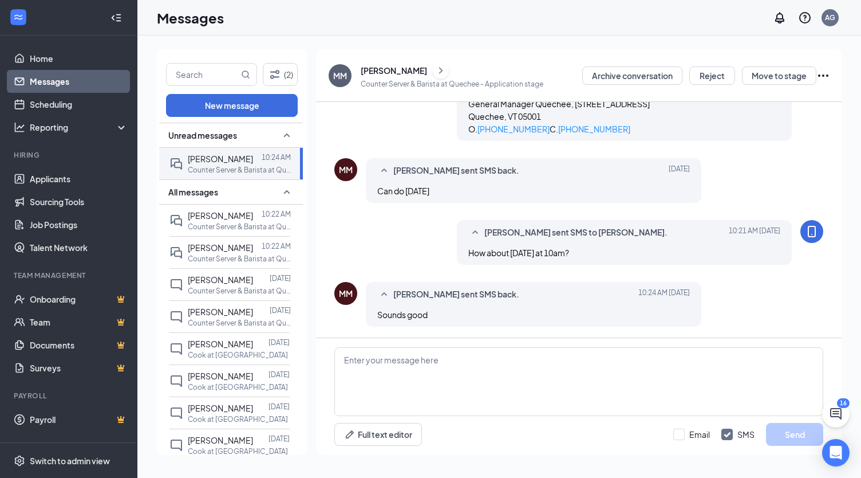
click at [119, 15] on icon "Collapse" at bounding box center [116, 17] width 11 height 11
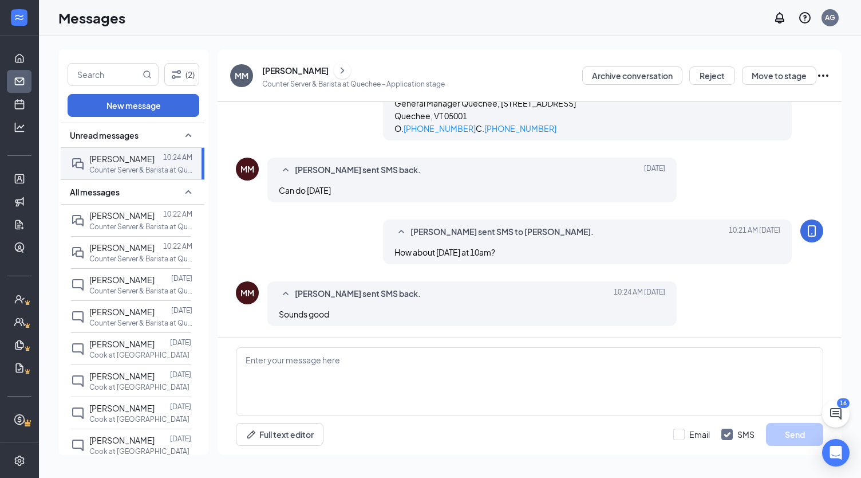
scroll to position [192, 0]
click at [30, 65] on link "Home" at bounding box center [35, 58] width 11 height 23
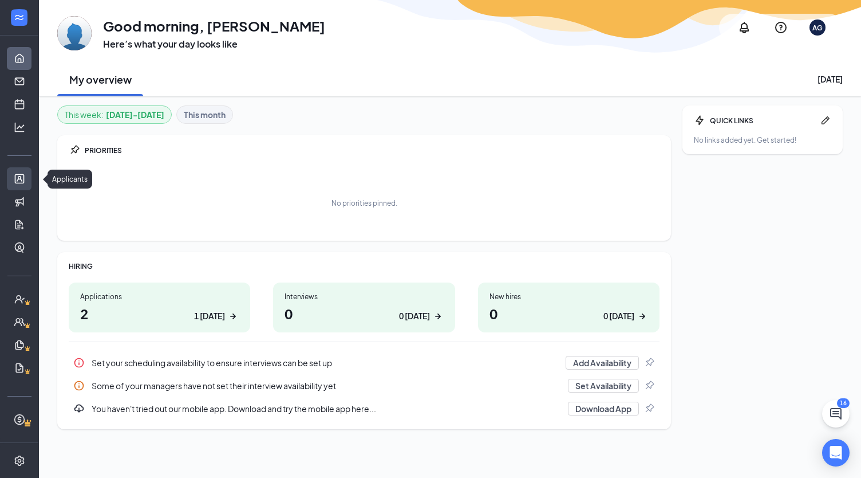
click at [30, 179] on link "Applicants" at bounding box center [35, 178] width 11 height 23
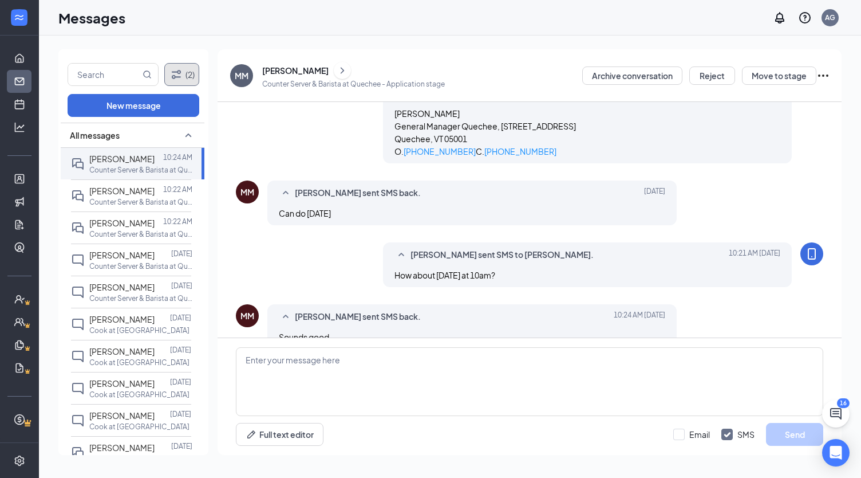
click at [175, 73] on icon "Filter" at bounding box center [176, 75] width 14 height 14
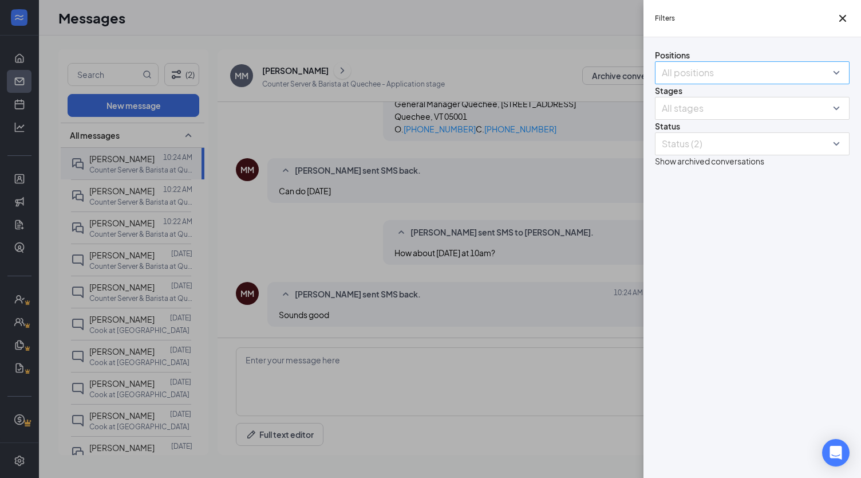
click at [814, 72] on div at bounding box center [746, 73] width 177 height 18
click at [837, 77] on div "All positions" at bounding box center [752, 72] width 195 height 23
click at [826, 111] on div at bounding box center [746, 108] width 177 height 18
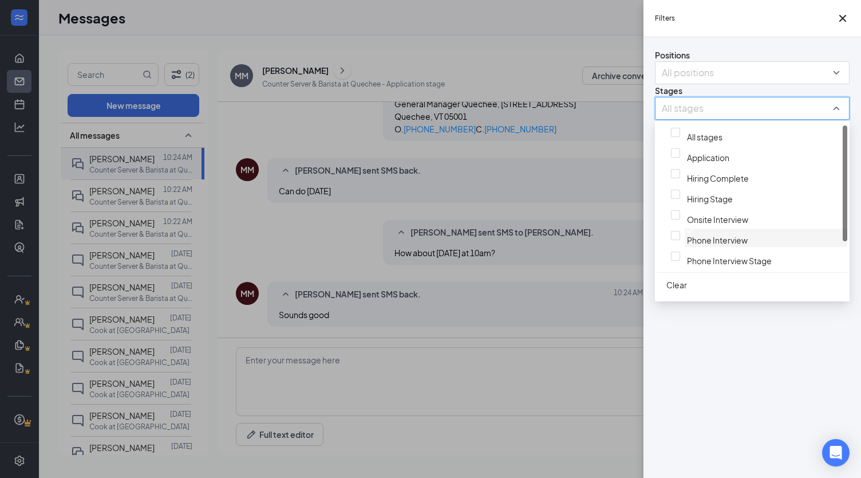
scroll to position [2, 0]
click at [766, 370] on div "Positions All positions Stages All stages Status Status (2) Show archived conve…" at bounding box center [753, 257] width 218 height 440
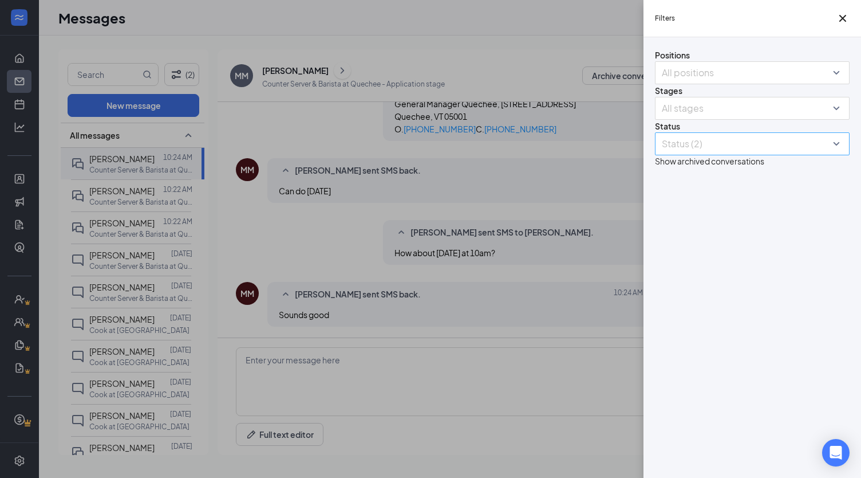
click at [814, 142] on div at bounding box center [746, 144] width 177 height 18
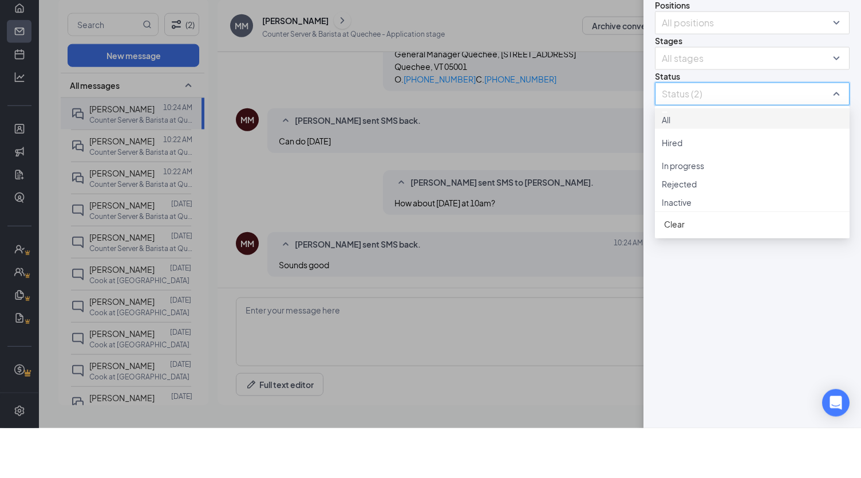
click at [700, 238] on div "Rejected" at bounding box center [752, 233] width 181 height 13
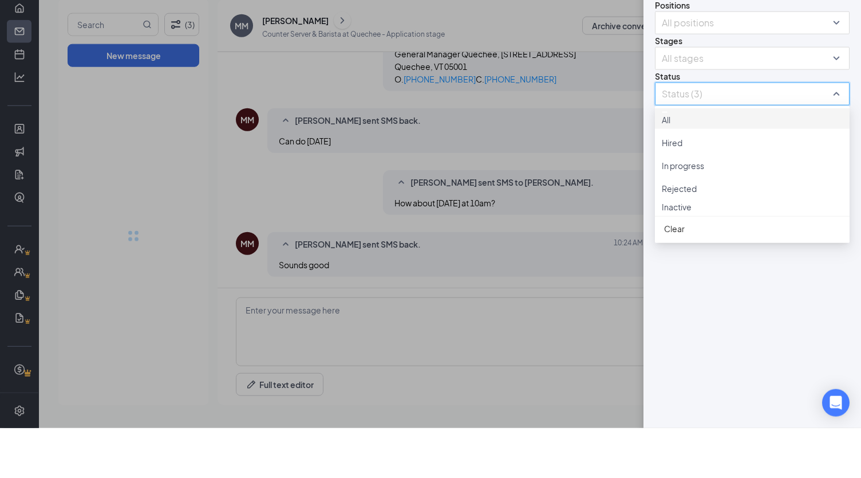
click at [687, 235] on span "Rejected" at bounding box center [679, 238] width 35 height 10
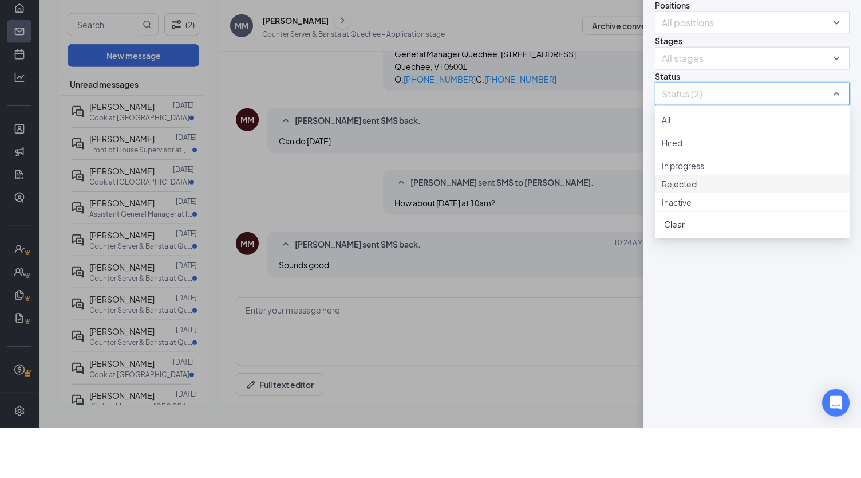
click at [680, 235] on span "Rejected" at bounding box center [679, 233] width 35 height 10
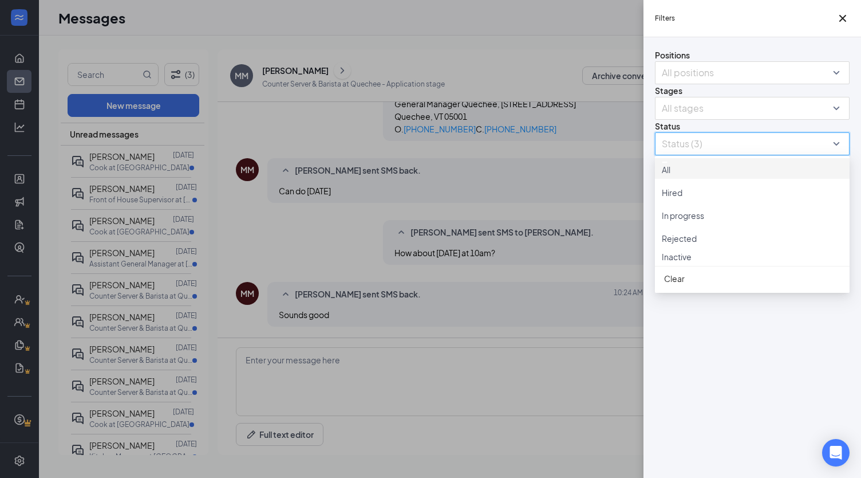
click at [483, 391] on div "Filters Positions All positions Stages All stages Status Status (3) Show archiv…" at bounding box center [430, 239] width 861 height 478
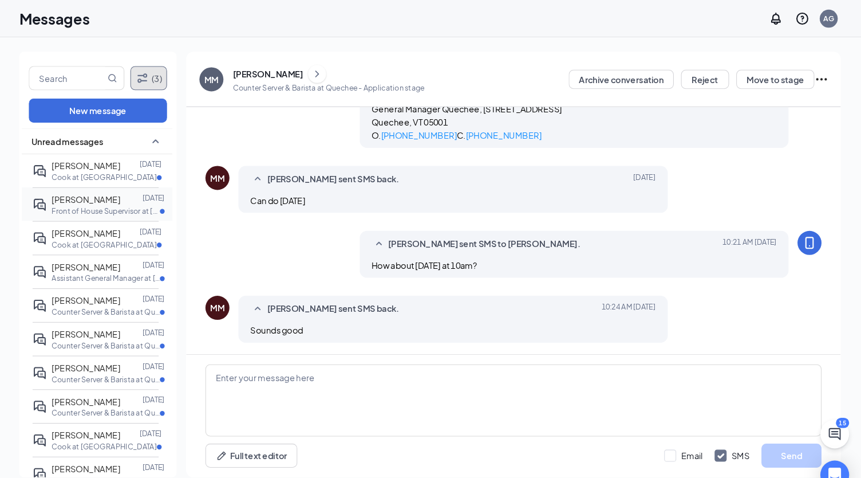
scroll to position [0, 1]
click at [179, 74] on icon "Filter" at bounding box center [176, 75] width 14 height 14
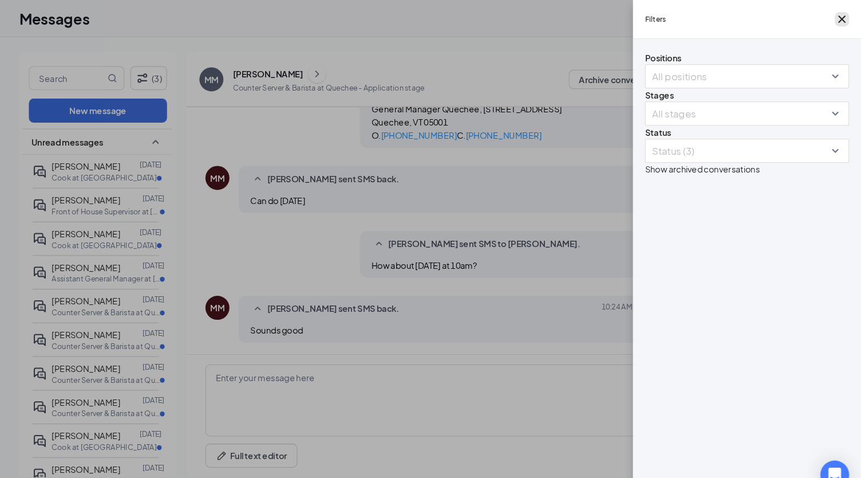
click at [842, 15] on icon "Cross" at bounding box center [843, 18] width 14 height 14
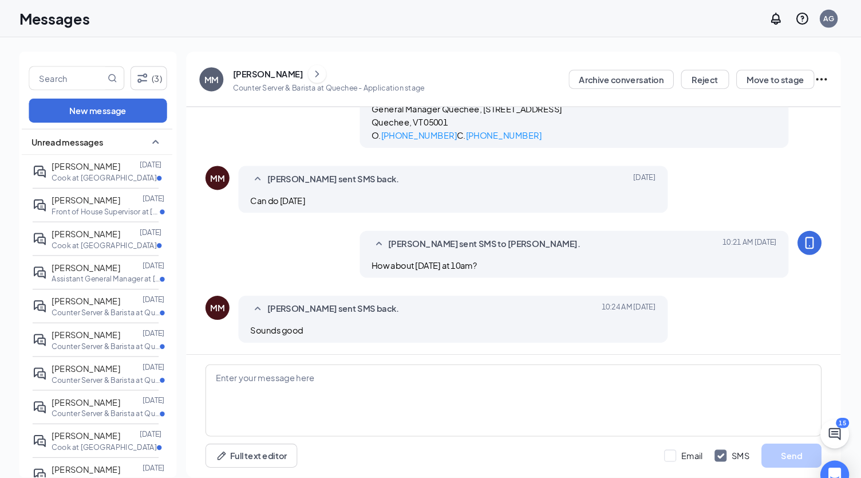
click at [700, 36] on div "(3) New message Unread messages Hunter Brock Aug 14 Cook at Quechee Amanda Hess…" at bounding box center [450, 256] width 822 height 442
